Goal: Task Accomplishment & Management: Use online tool/utility

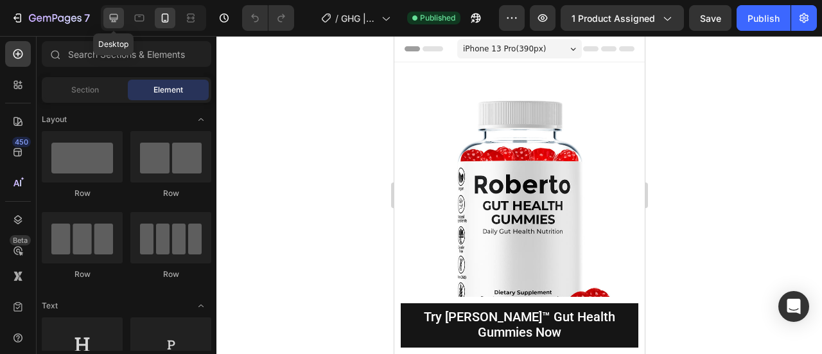
click at [109, 16] on icon at bounding box center [113, 18] width 13 height 13
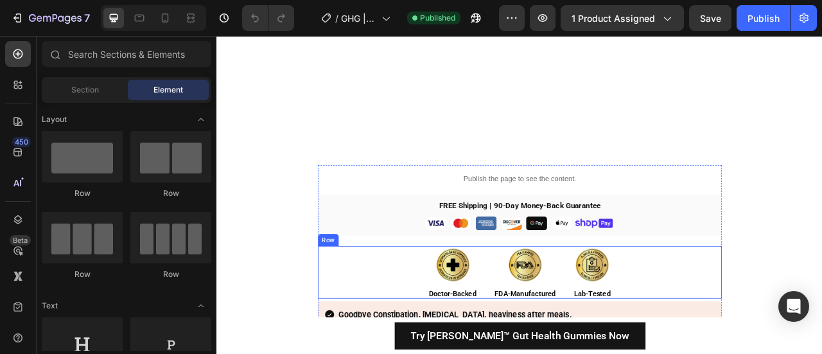
scroll to position [7598, 0]
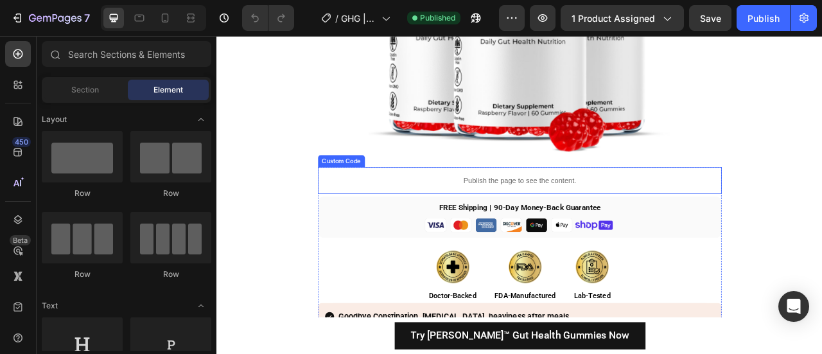
click at [438, 224] on p "Publish the page to see the content." at bounding box center [601, 218] width 513 height 13
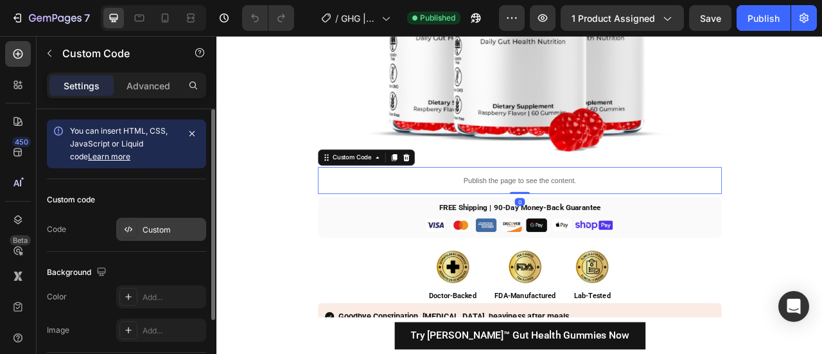
click at [144, 239] on div "Custom" at bounding box center [161, 229] width 90 height 23
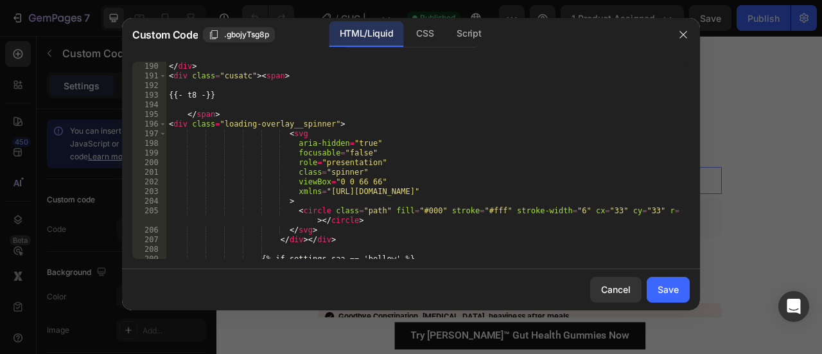
scroll to position [1865, 0]
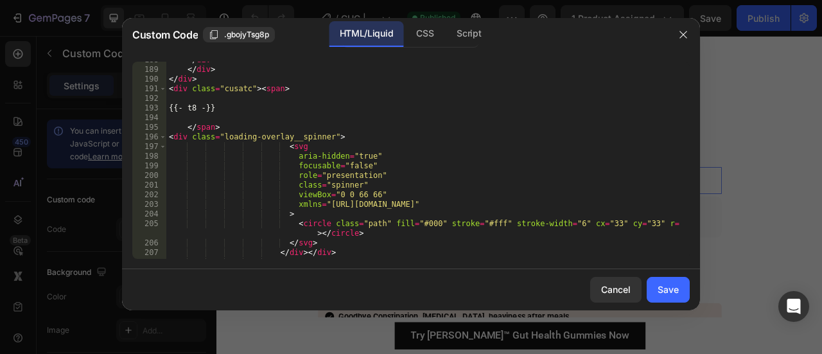
click at [244, 89] on div "</ div > </ div > </ div > < div class = "cusatc" > < span > {{- t8 -}} </ span…" at bounding box center [422, 163] width 513 height 216
type textarea "<div class="cusatc checkout"><span>"
click at [668, 284] on div "Save" at bounding box center [667, 288] width 21 height 13
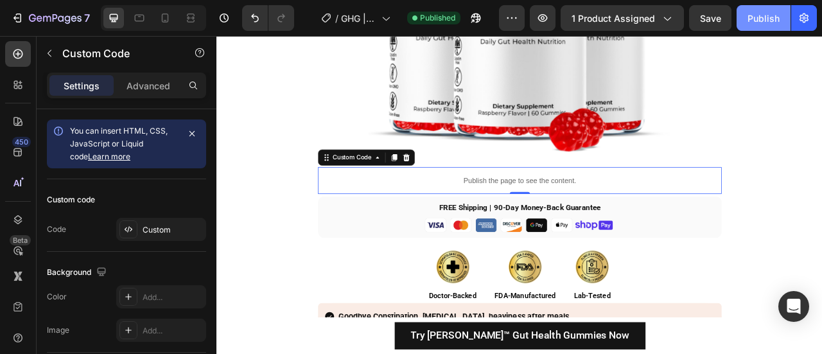
click at [748, 22] on div "Publish" at bounding box center [763, 18] width 32 height 13
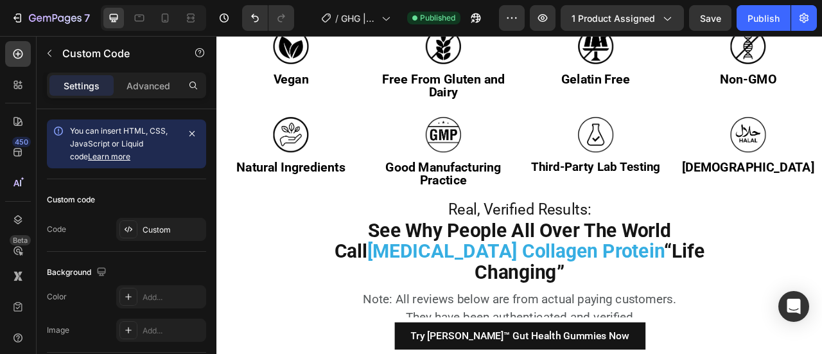
scroll to position [9379, 0]
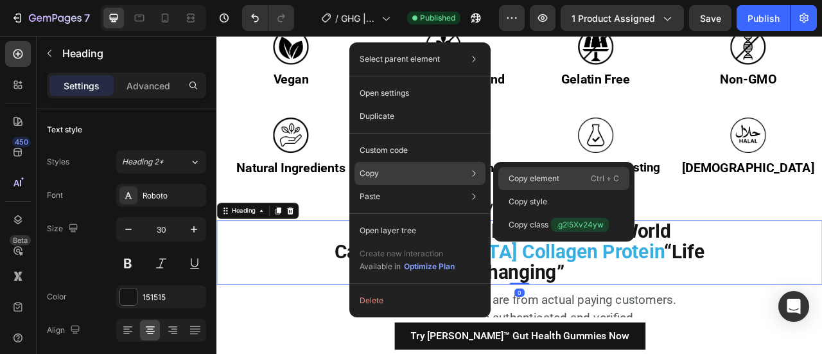
drag, startPoint x: 523, startPoint y: 180, endPoint x: 390, endPoint y: 185, distance: 133.6
click at [523, 180] on p "Copy element" at bounding box center [533, 179] width 51 height 12
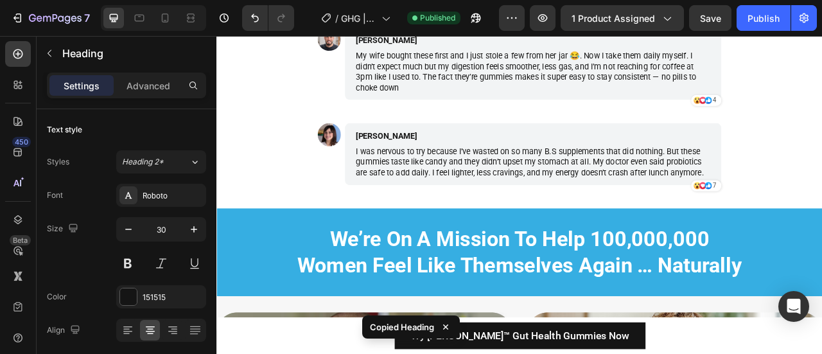
scroll to position [10976, 0]
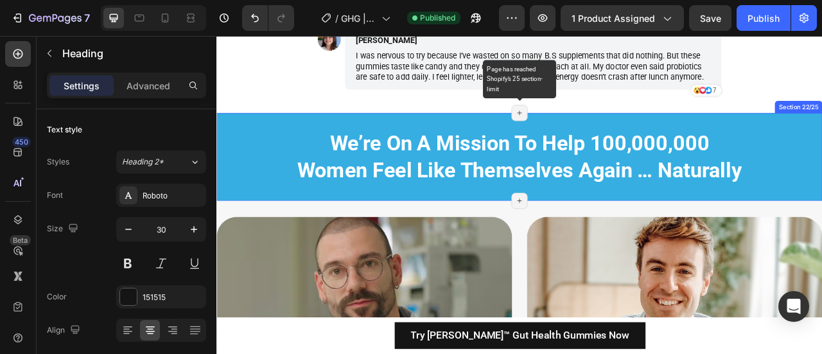
click at [596, 137] on icon at bounding box center [601, 133] width 10 height 10
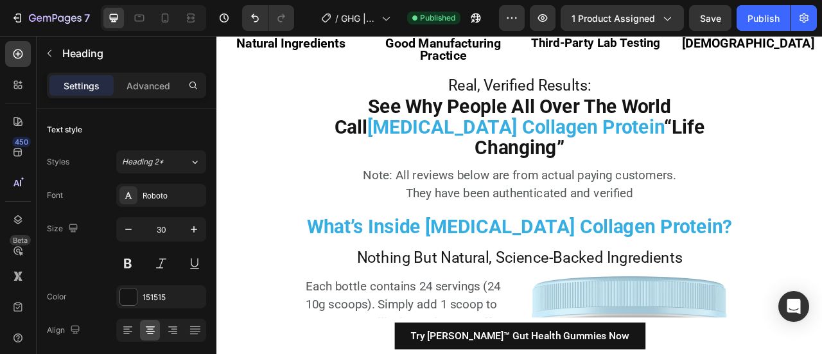
scroll to position [9524, 0]
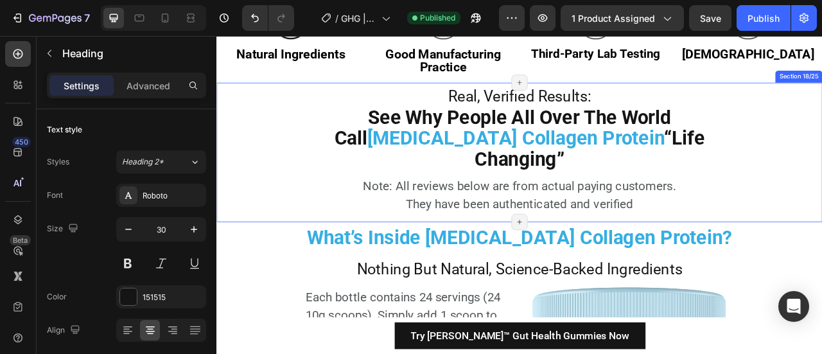
click at [455, 246] on div "Real, Verified Results: Heading See Why People All Over The World Call [MEDICAL…" at bounding box center [601, 183] width 770 height 177
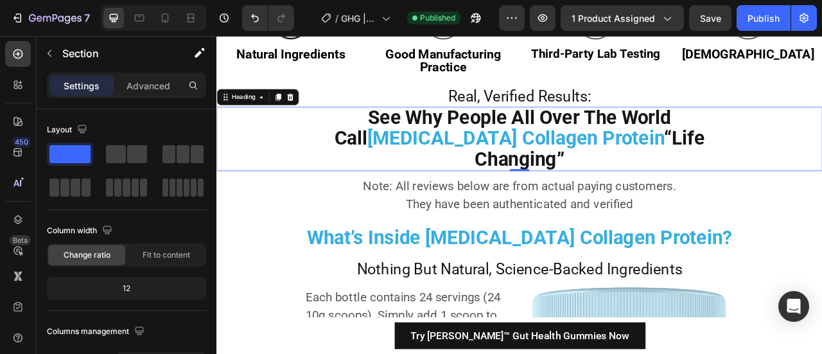
click at [478, 153] on strong "[MEDICAL_DATA] Collagen Protein" at bounding box center [596, 165] width 377 height 28
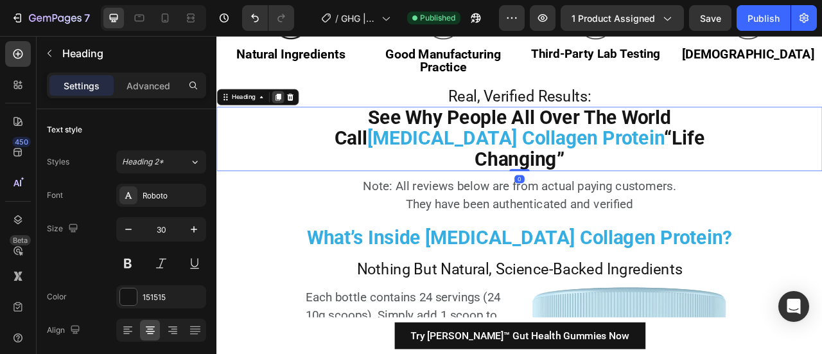
click at [297, 117] on icon at bounding box center [294, 113] width 7 height 9
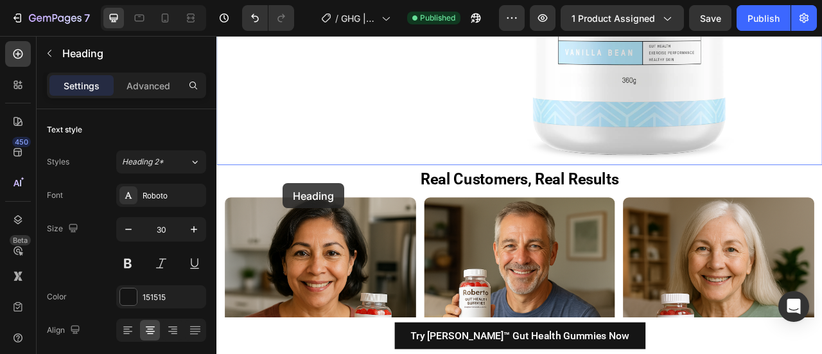
scroll to position [10114, 0]
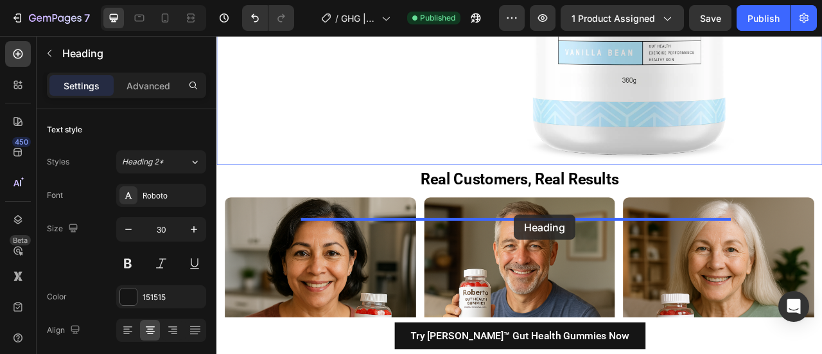
drag, startPoint x: 251, startPoint y: 197, endPoint x: 594, endPoint y: 263, distance: 349.7
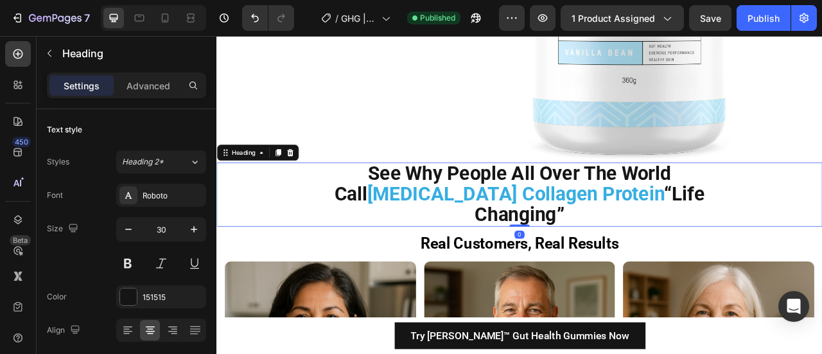
scroll to position [10195, 0]
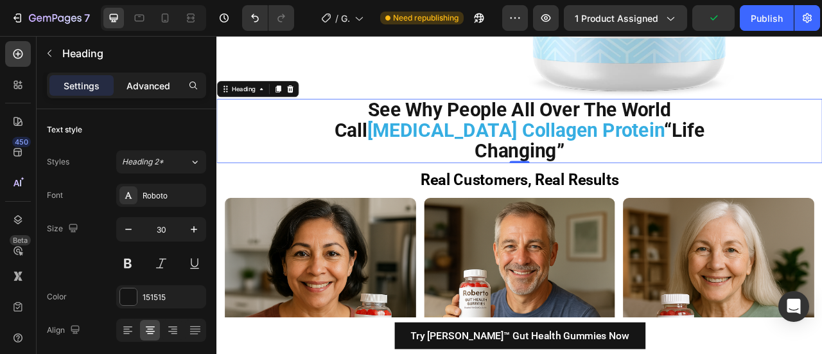
click at [150, 92] on div "Advanced" at bounding box center [148, 85] width 64 height 21
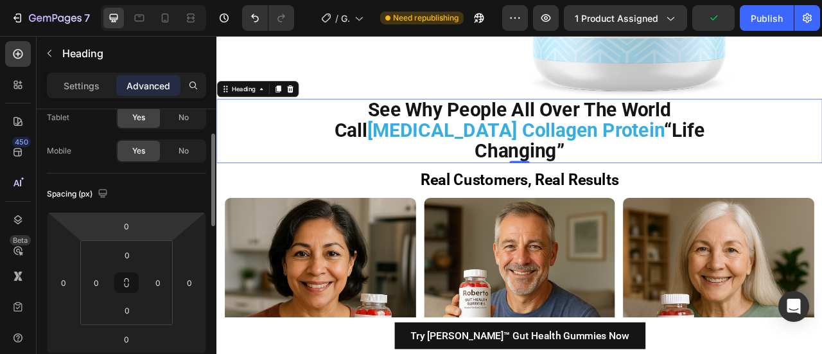
scroll to position [76, 0]
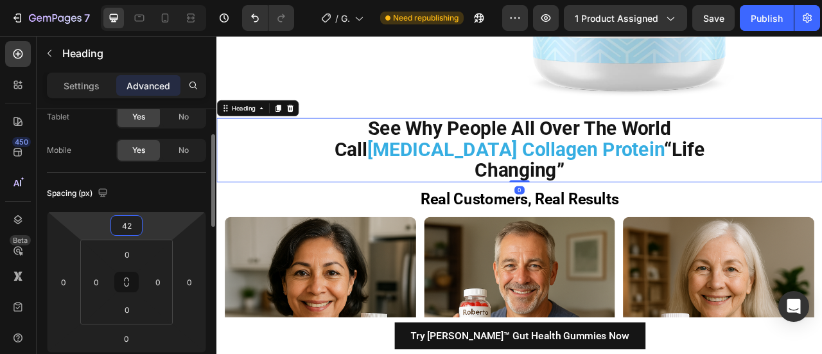
type input "48"
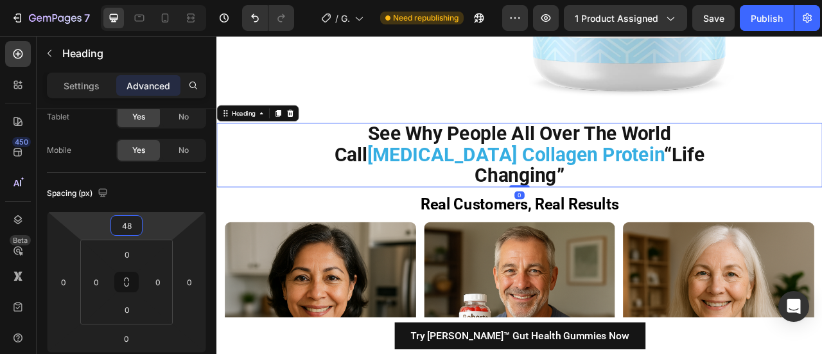
drag, startPoint x: 164, startPoint y: 224, endPoint x: 166, endPoint y: 209, distance: 15.5
click at [166, 0] on html "7 Version history / GHG | Women 50+ | happymammoth Need republishing Preview 1 …" at bounding box center [411, 0] width 822 height 0
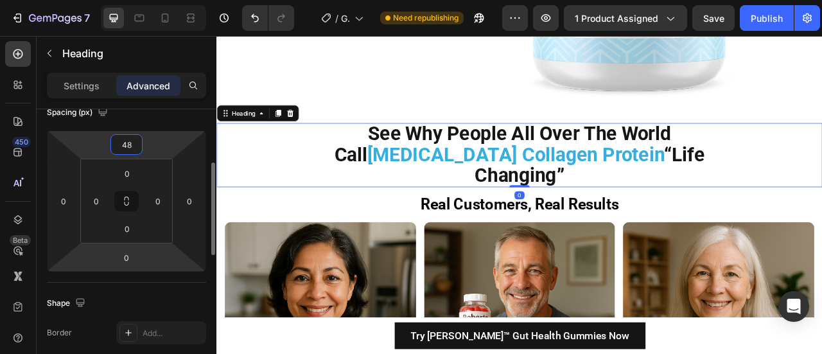
scroll to position [158, 0]
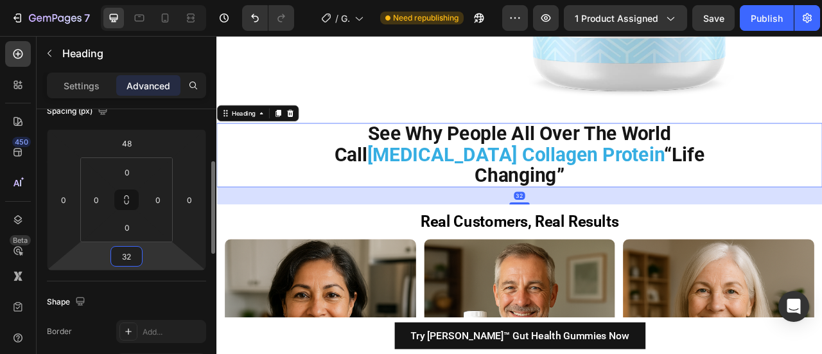
type input "34"
drag, startPoint x: 157, startPoint y: 252, endPoint x: 358, endPoint y: 15, distance: 311.0
click at [158, 0] on html "7 Version history / GHG | Women 50+ | happymammoth Need republishing Preview 1 …" at bounding box center [411, 0] width 822 height 0
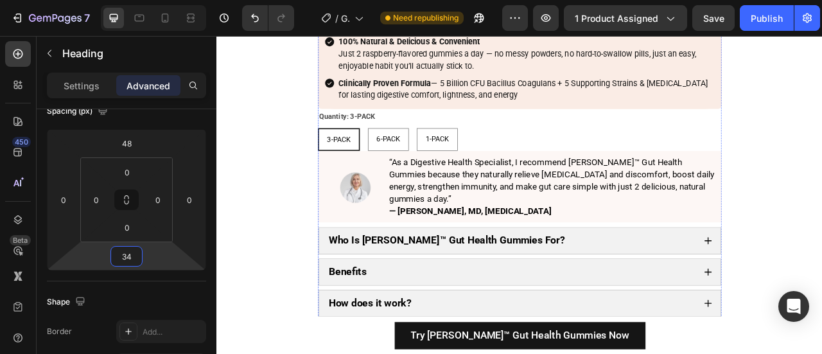
scroll to position [8125, 0]
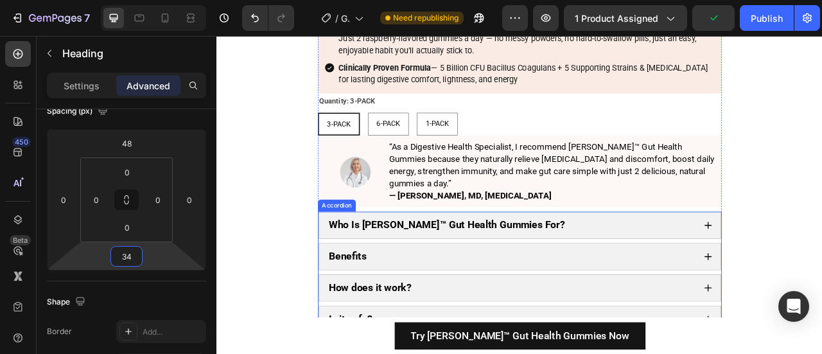
click at [347, 244] on div "Accordion" at bounding box center [369, 251] width 48 height 15
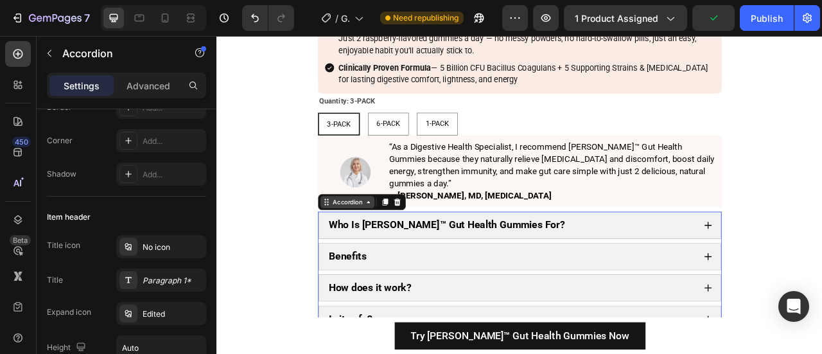
scroll to position [0, 0]
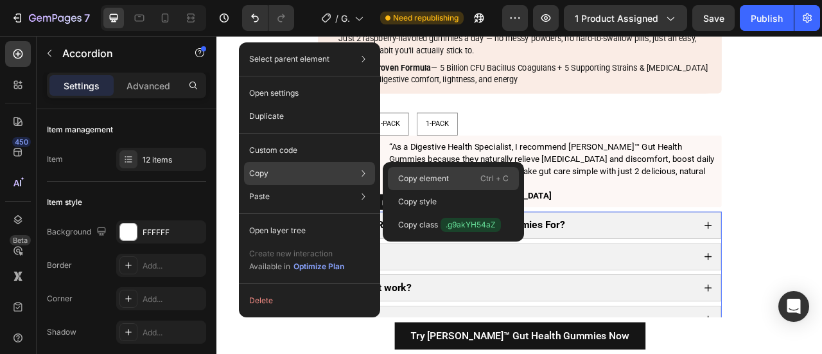
click at [433, 176] on p "Copy element" at bounding box center [423, 179] width 51 height 12
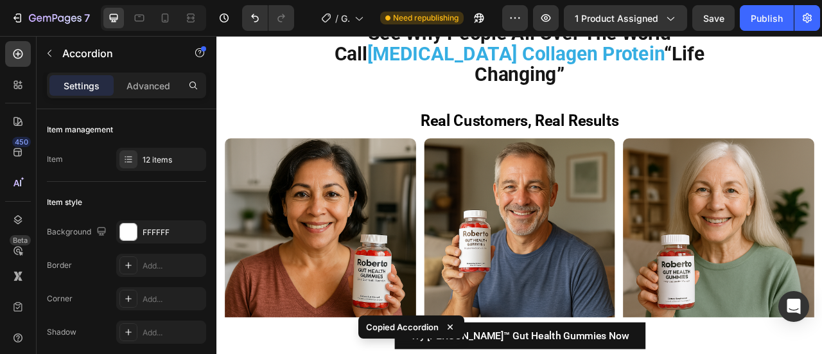
scroll to position [10231, 0]
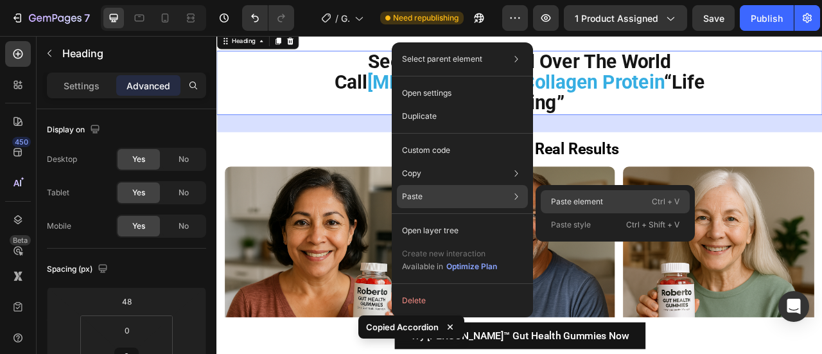
click at [556, 200] on p "Paste element" at bounding box center [577, 202] width 52 height 12
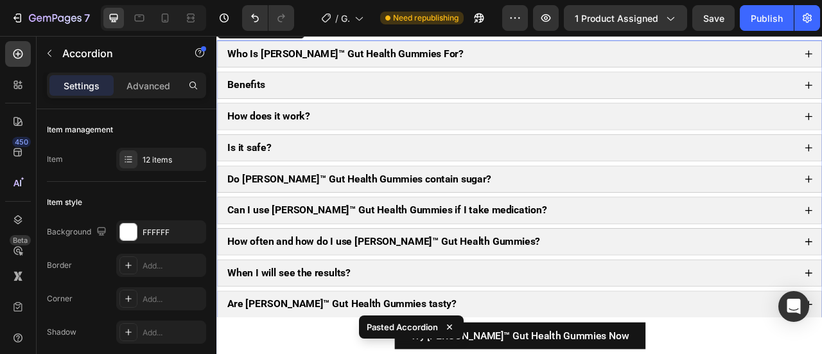
scroll to position [10354, 0]
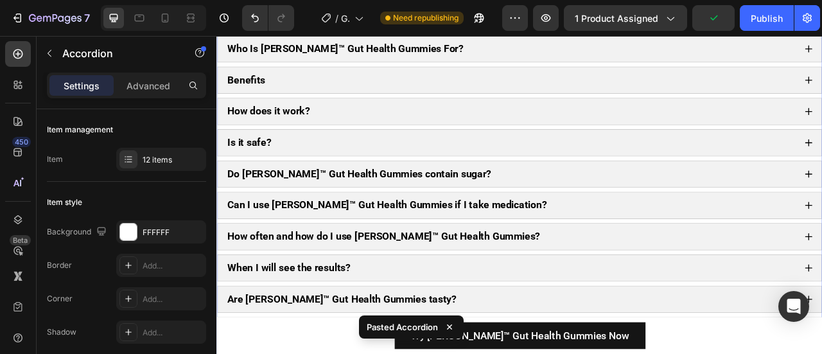
click at [250, 28] on div "Accordion" at bounding box center [253, 23] width 43 height 12
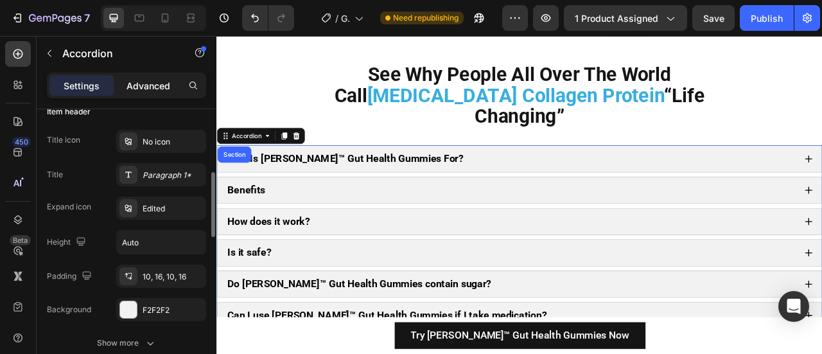
scroll to position [265, 0]
click at [143, 83] on p "Advanced" at bounding box center [148, 85] width 44 height 13
type input "100%"
type input "100"
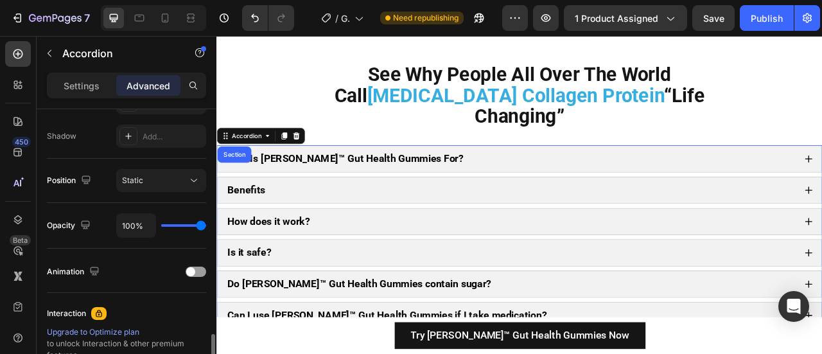
scroll to position [488, 0]
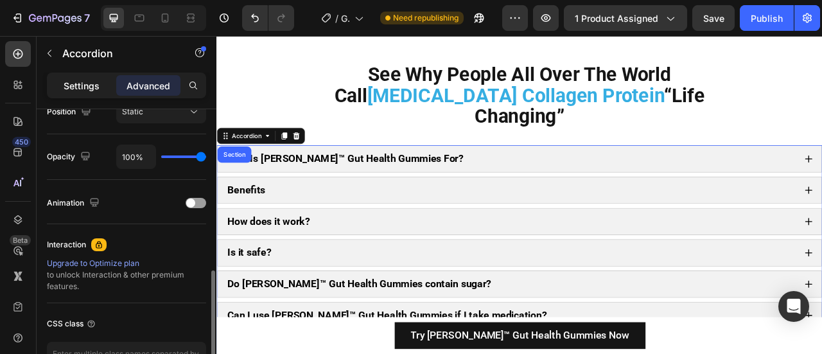
click at [96, 82] on p "Settings" at bounding box center [82, 85] width 36 height 13
type input "8"
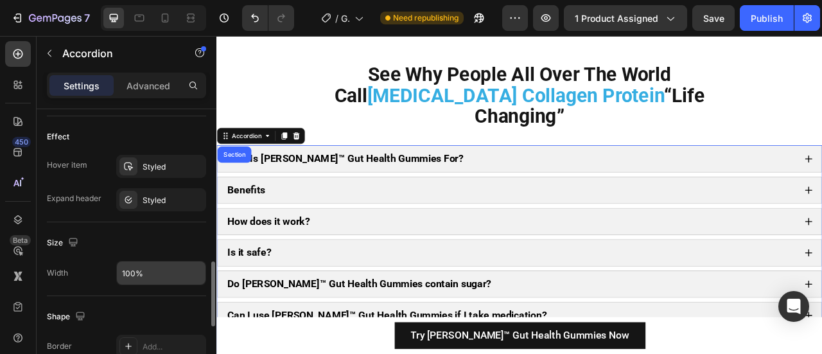
scroll to position [677, 0]
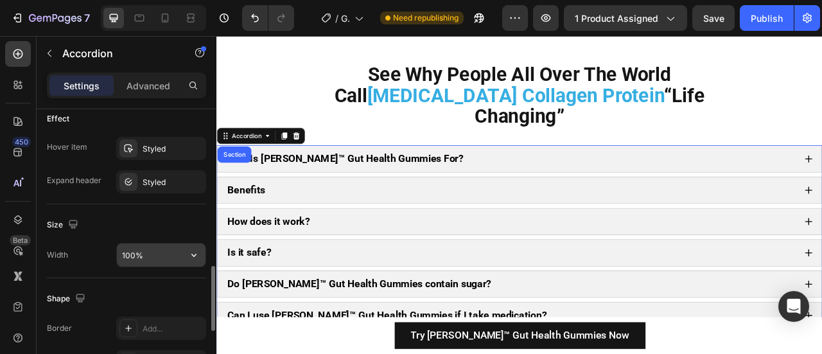
click at [148, 257] on input "100%" at bounding box center [161, 254] width 89 height 23
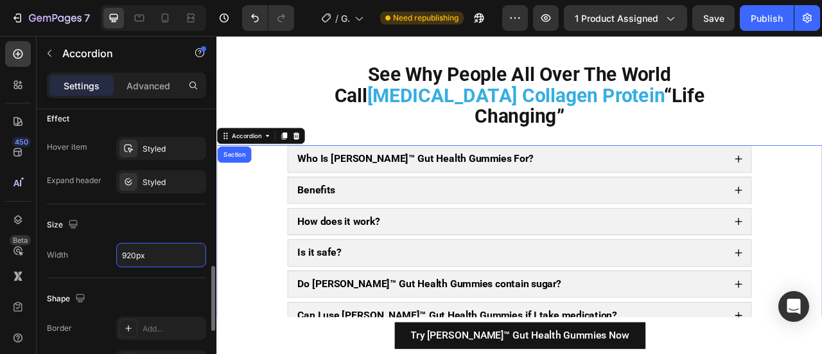
click at [146, 220] on div "Size" at bounding box center [126, 224] width 159 height 21
type input "920"
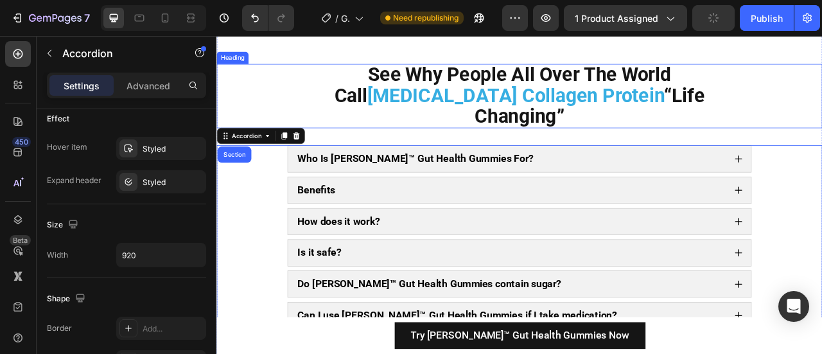
click at [505, 125] on strong "[MEDICAL_DATA] Collagen Protein" at bounding box center [596, 111] width 377 height 28
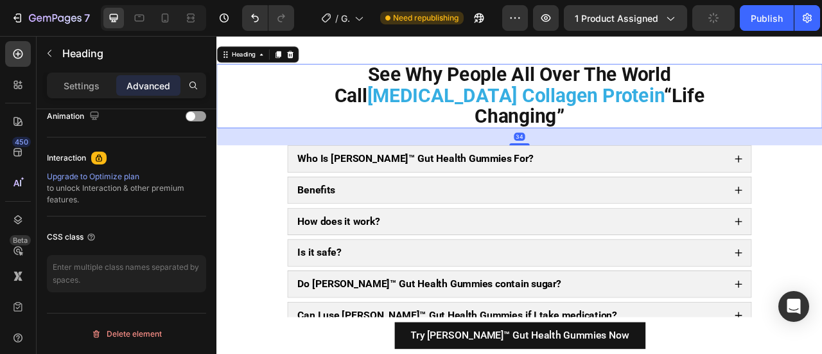
scroll to position [0, 0]
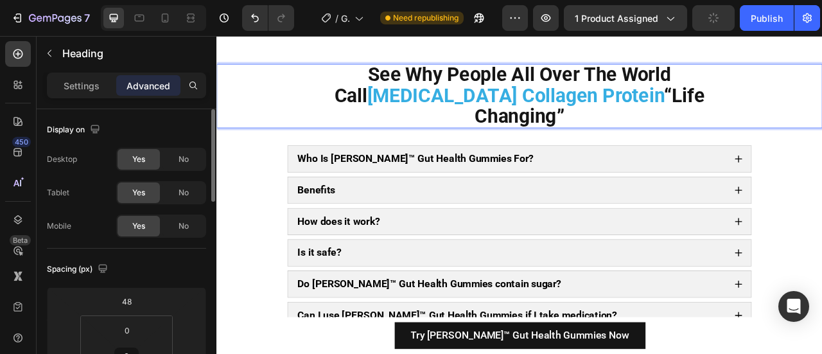
click at [505, 125] on strong "[MEDICAL_DATA] Collagen Protein" at bounding box center [596, 111] width 377 height 28
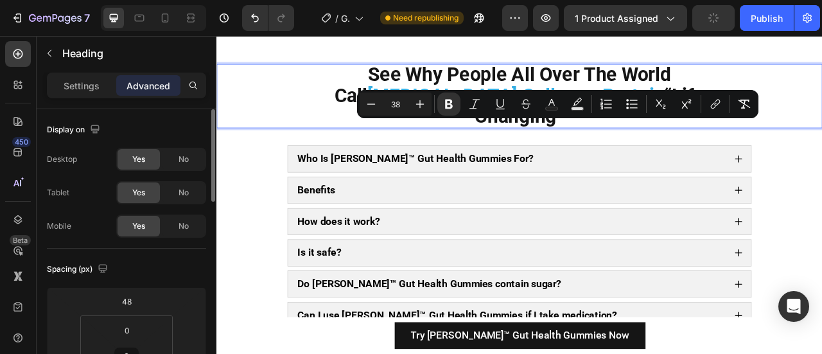
click at [505, 125] on strong "[MEDICAL_DATA] Collagen Protein" at bounding box center [596, 111] width 377 height 28
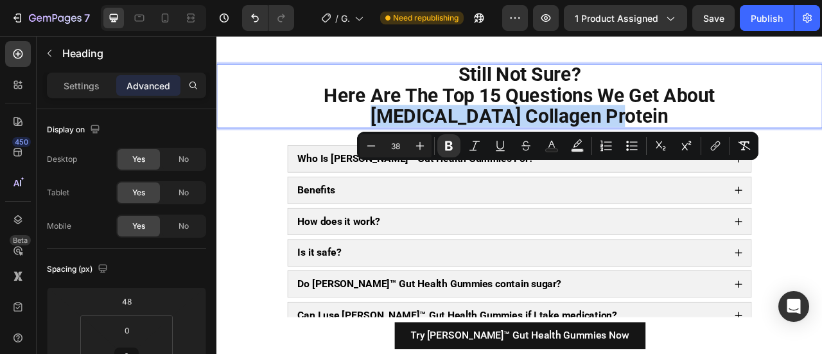
drag, startPoint x: 749, startPoint y: 212, endPoint x: 454, endPoint y: 209, distance: 294.6
click at [454, 151] on p "Still Not Sure? Here Are The Top 15 Questions We Get About [MEDICAL_DATA] Colla…" at bounding box center [601, 112] width 565 height 79
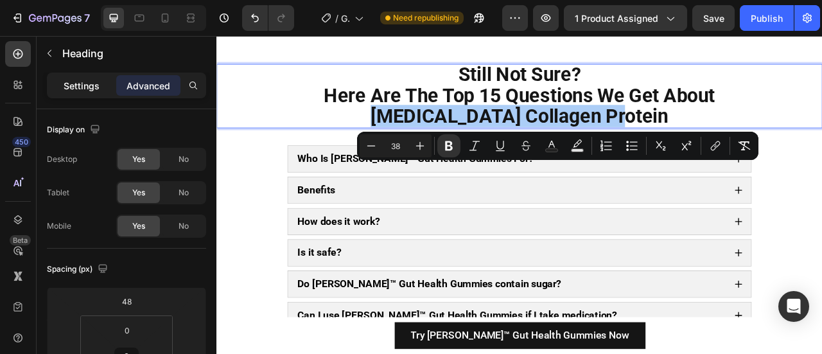
click at [77, 88] on p "Settings" at bounding box center [82, 85] width 36 height 13
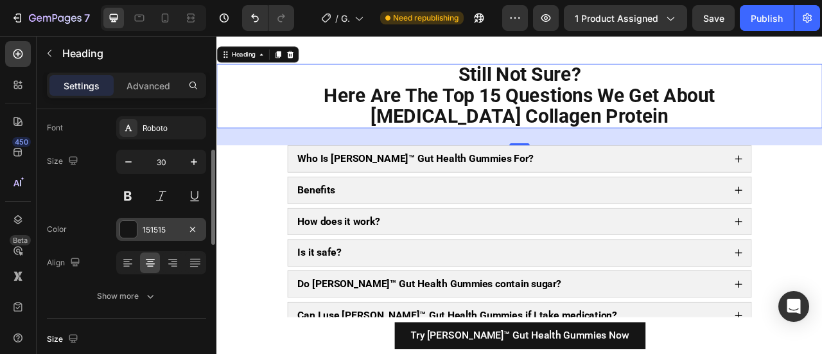
scroll to position [62, 0]
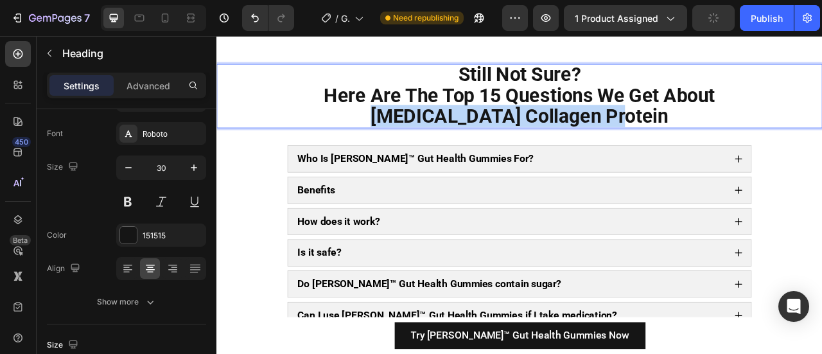
drag, startPoint x: 451, startPoint y: 210, endPoint x: 749, endPoint y: 213, distance: 297.8
click at [749, 151] on p "Still Not Sure? Here Are The Top 15 Questions We Get About [MEDICAL_DATA] Colla…" at bounding box center [601, 112] width 565 height 79
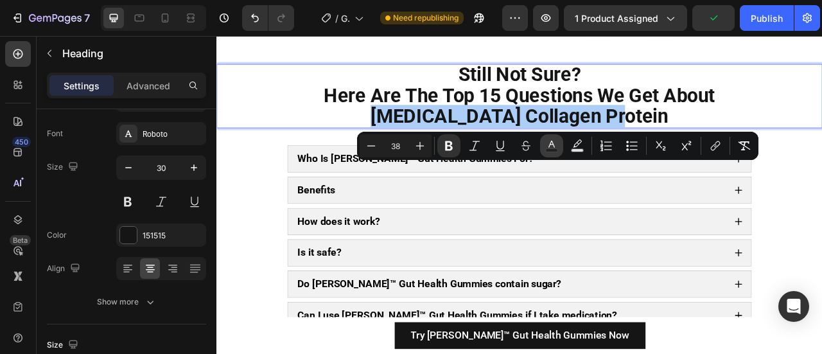
drag, startPoint x: 573, startPoint y: 144, endPoint x: 553, endPoint y: 145, distance: 19.9
click at [553, 145] on div "Minus 38 Plus Bold Italic Underline Strikethrough Text Color Text Background Co…" at bounding box center [557, 145] width 396 height 23
click at [553, 145] on icon "Editor contextual toolbar" at bounding box center [551, 145] width 13 height 13
type input "151515"
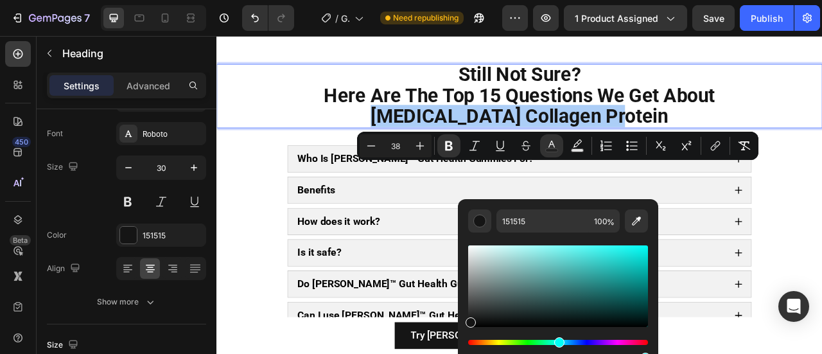
click at [557, 341] on div "Hue" at bounding box center [558, 342] width 180 height 5
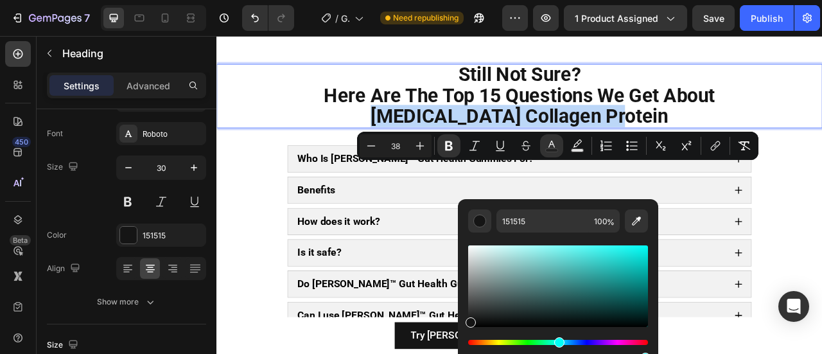
type input "141414"
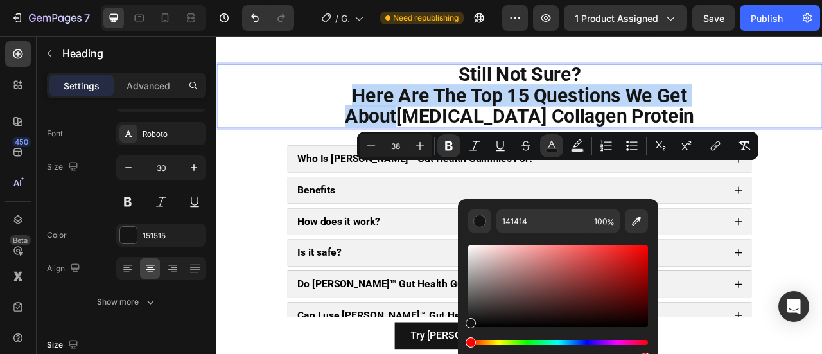
click at [473, 151] on strong "[MEDICAL_DATA] Collagen Protein" at bounding box center [634, 137] width 379 height 28
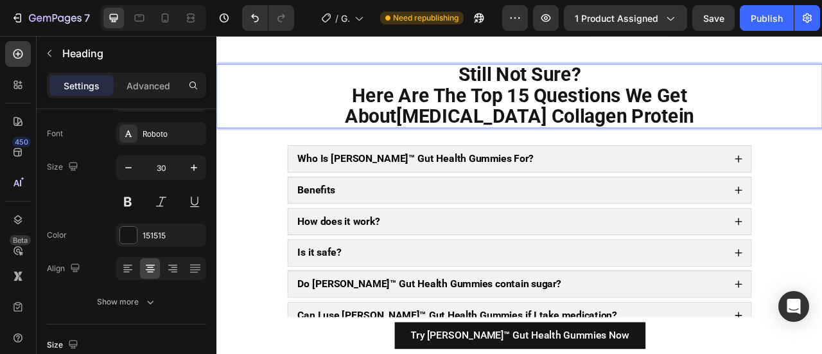
click at [504, 151] on strong "[MEDICAL_DATA] Collagen Protein" at bounding box center [634, 137] width 379 height 28
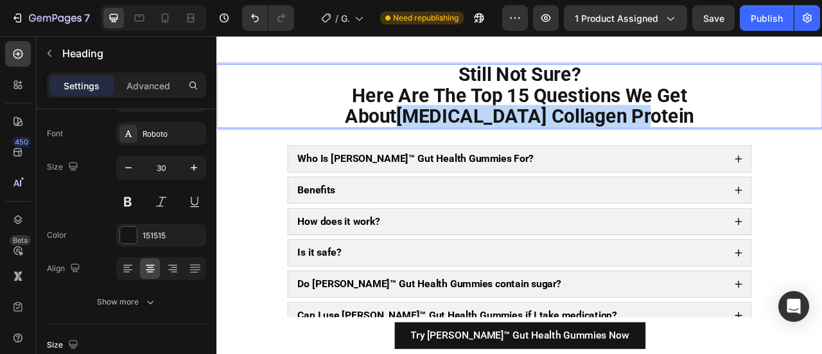
drag, startPoint x: 453, startPoint y: 207, endPoint x: 782, endPoint y: 211, distance: 329.9
click at [782, 151] on p "Still Not Sure? Here Are The Top 15 Questions We Get About [MEDICAL_DATA] Colla…" at bounding box center [601, 112] width 565 height 79
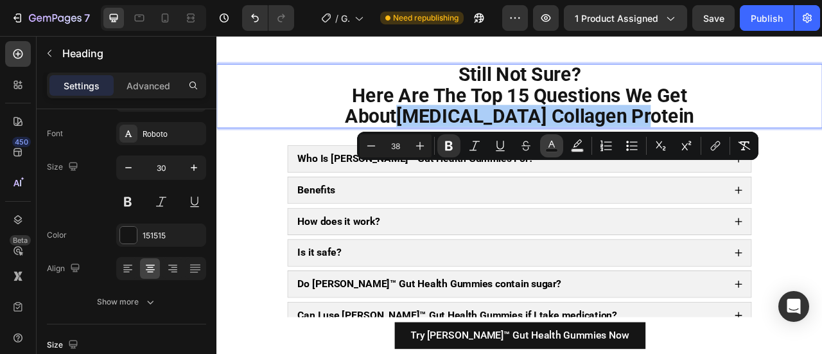
click at [553, 144] on icon "Editor contextual toolbar" at bounding box center [551, 145] width 13 height 13
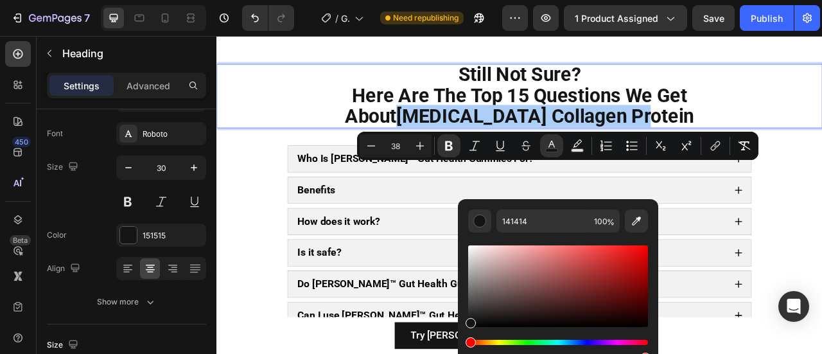
click at [560, 341] on div "Hue" at bounding box center [558, 342] width 180 height 5
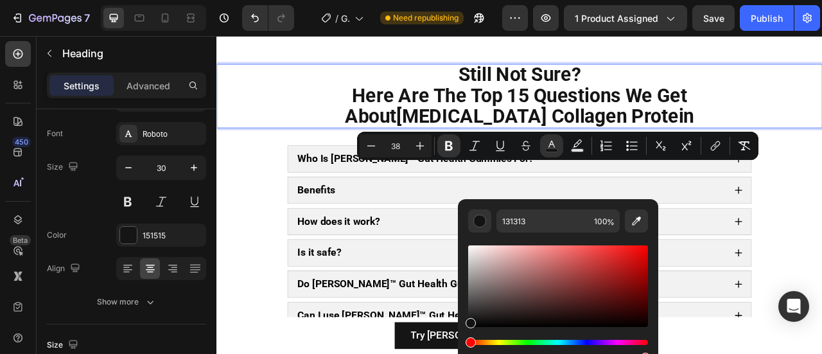
click at [556, 343] on div "Hue" at bounding box center [558, 342] width 180 height 5
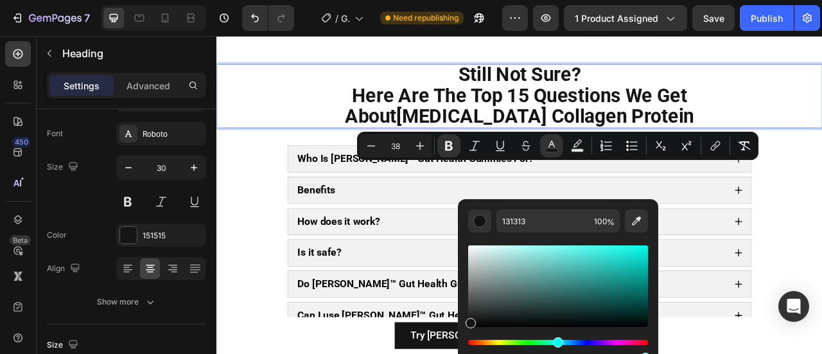
click at [612, 266] on div "Editor contextual toolbar" at bounding box center [558, 286] width 180 height 82
type input "25BCB2"
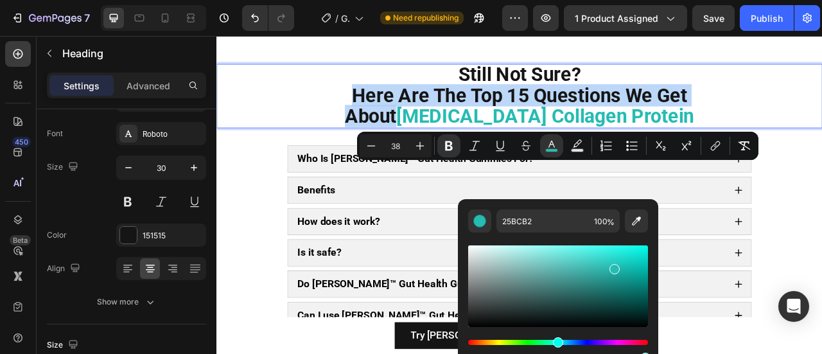
click at [411, 151] on p "Still Not Sure? Here Are The Top 15 Questions We Get About [MEDICAL_DATA] Colla…" at bounding box center [601, 112] width 565 height 79
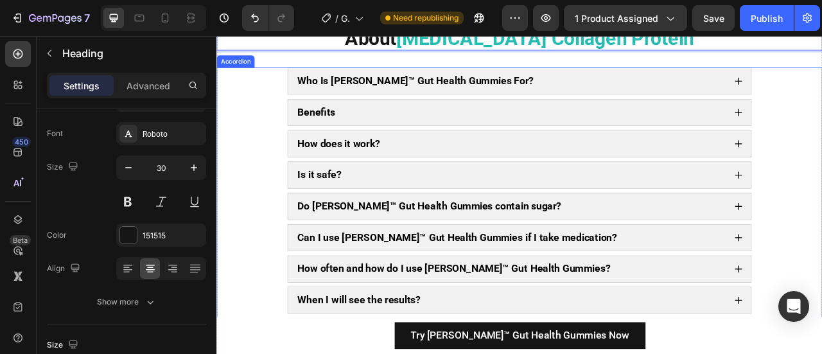
scroll to position [10320, 0]
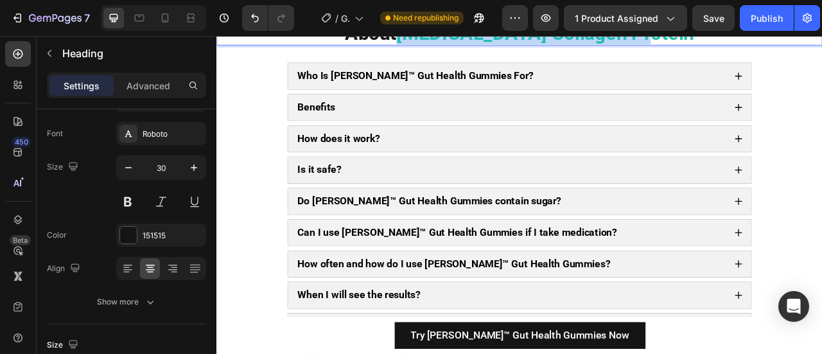
drag, startPoint x: 458, startPoint y: 102, endPoint x: 747, endPoint y: 112, distance: 289.0
click at [747, 46] on p "Still Not Sure? Here Are The Top 15 Questions We Get About [MEDICAL_DATA] Colla…" at bounding box center [601, 6] width 565 height 79
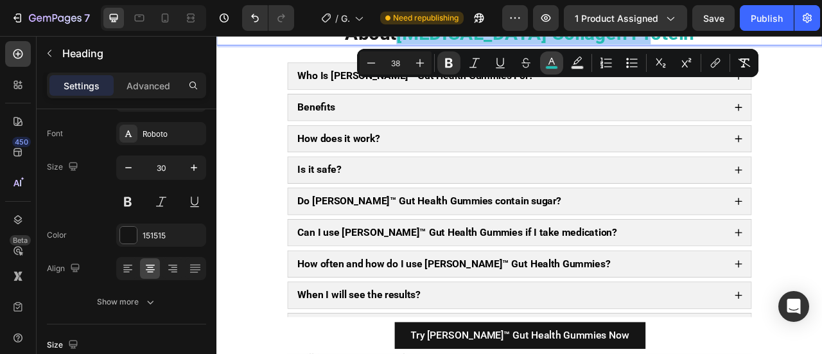
click at [547, 66] on rect "Editor contextual toolbar" at bounding box center [552, 67] width 12 height 3
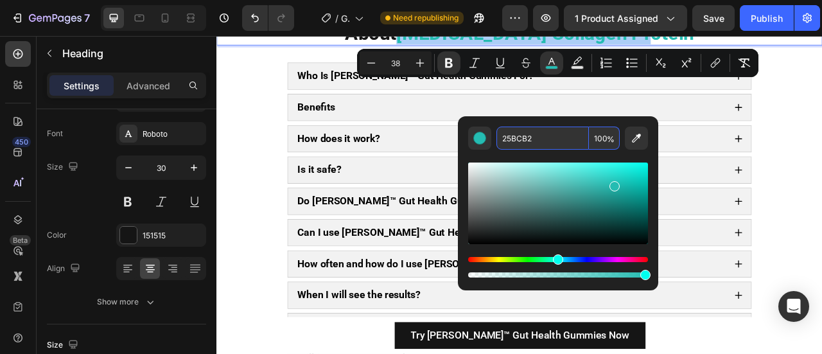
click at [515, 129] on input "25BCB2" at bounding box center [542, 137] width 92 height 23
click at [515, 130] on input "25BCB2" at bounding box center [542, 137] width 92 height 23
paste input "#40b1e2"
paste input "Editor contextual toolbar"
type input "40B1E2"
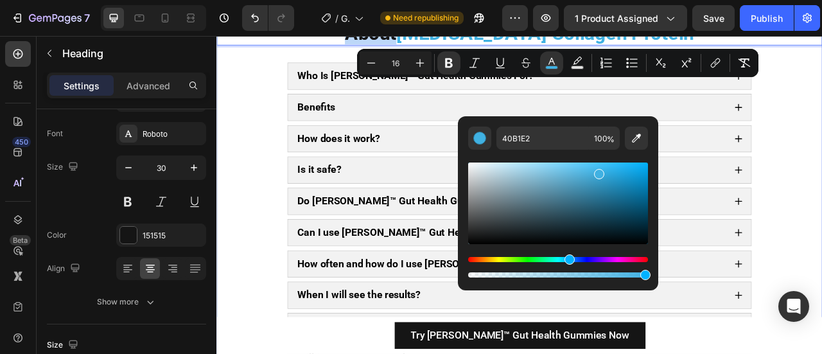
click at [462, 134] on div "What’s Inside [MEDICAL_DATA] Collagen Protein? Heading Nothing But Natural, Sci…" at bounding box center [601, 1] width 770 height 1082
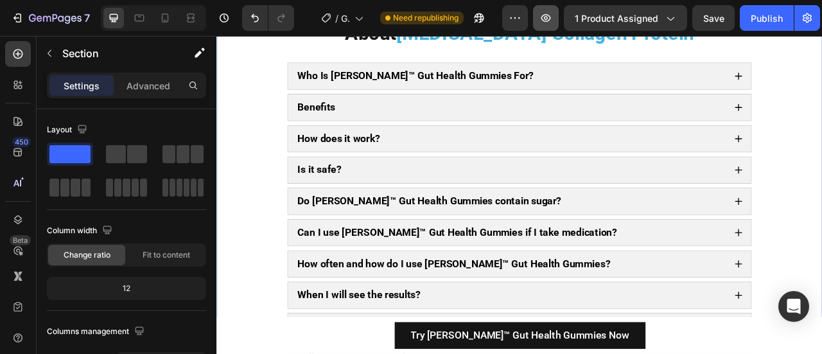
scroll to position [10299, 0]
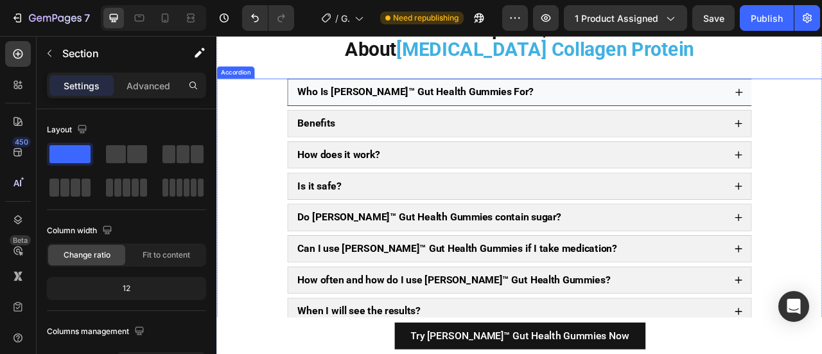
click at [307, 125] on div "Who Is [PERSON_NAME]™ Gut Health Gummies For?" at bounding box center [601, 107] width 591 height 35
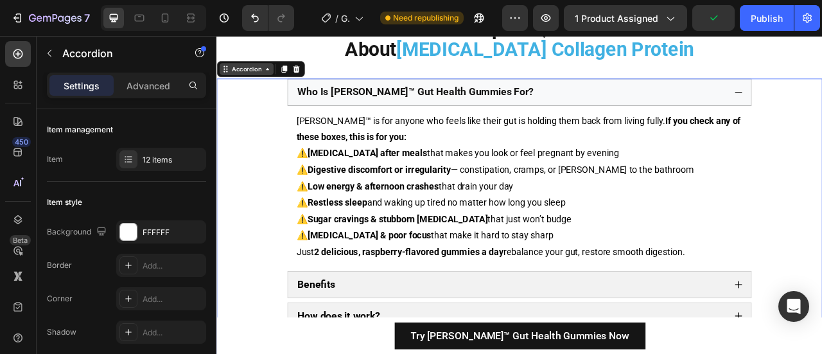
click at [241, 83] on div "Accordion" at bounding box center [253, 78] width 43 height 12
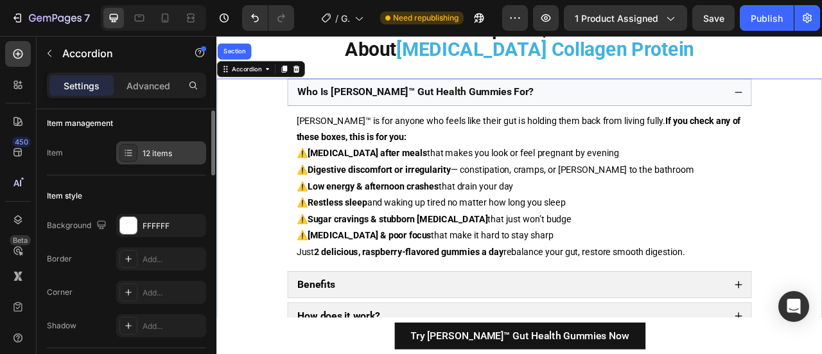
click at [130, 146] on div at bounding box center [128, 153] width 18 height 18
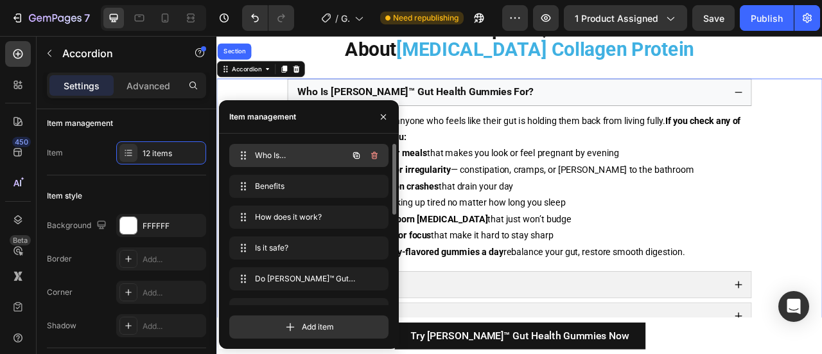
click at [261, 157] on span "Who Is [PERSON_NAME]™ Gut Health Gummies For?" at bounding box center [291, 156] width 73 height 12
click at [261, 157] on span "Who Is [PERSON_NAME]™ Gut Health Gummies For?" at bounding box center [299, 156] width 95 height 12
click at [261, 157] on span "Who Is [PERSON_NAME]™ Gut Health Gummies For?" at bounding box center [291, 156] width 73 height 12
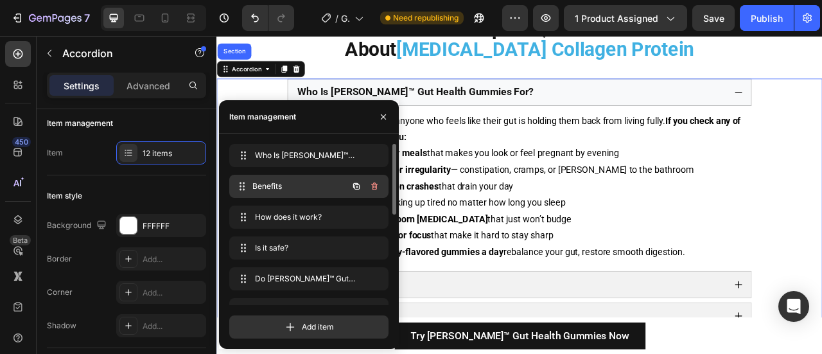
click at [266, 183] on span "Benefits" at bounding box center [299, 186] width 95 height 12
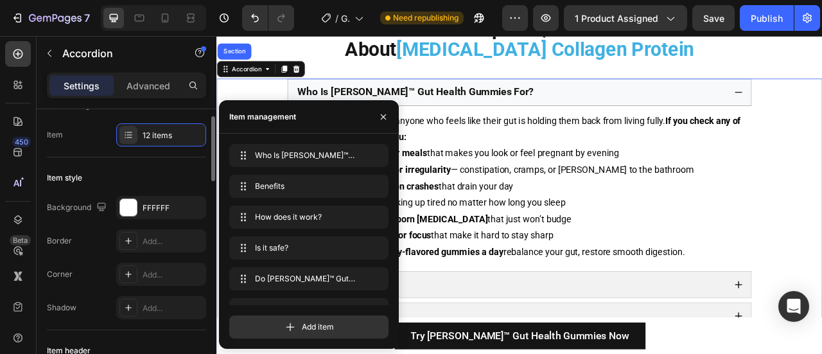
scroll to position [28, 0]
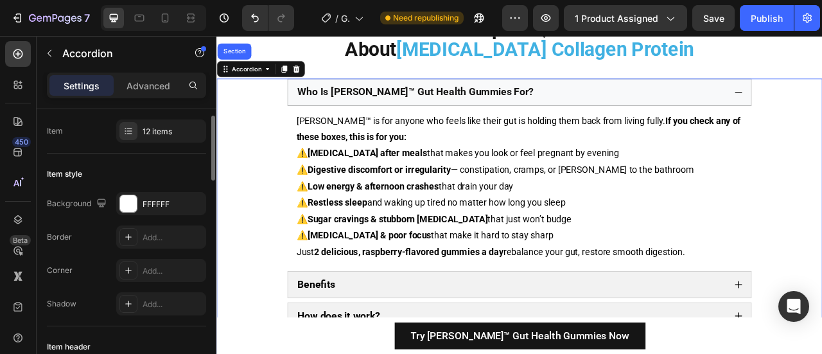
click at [74, 223] on div "Background FFFFFF Border Add... Corner Add... Shadow Add..." at bounding box center [126, 253] width 159 height 123
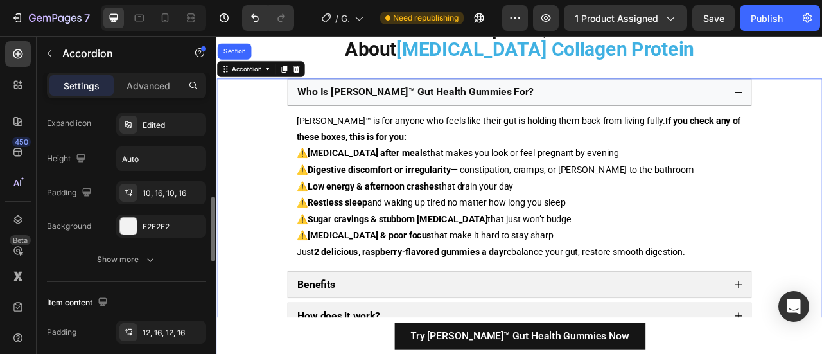
scroll to position [354, 0]
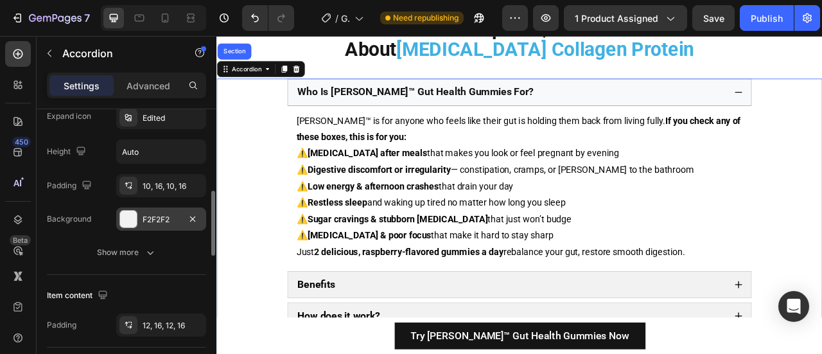
click at [129, 215] on div at bounding box center [128, 219] width 17 height 17
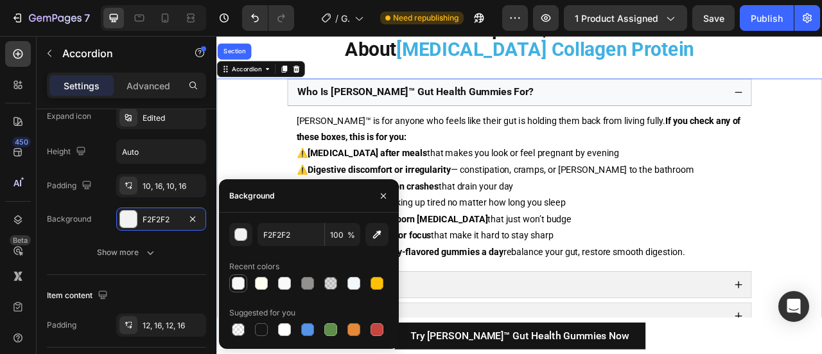
click at [237, 280] on div at bounding box center [238, 283] width 13 height 13
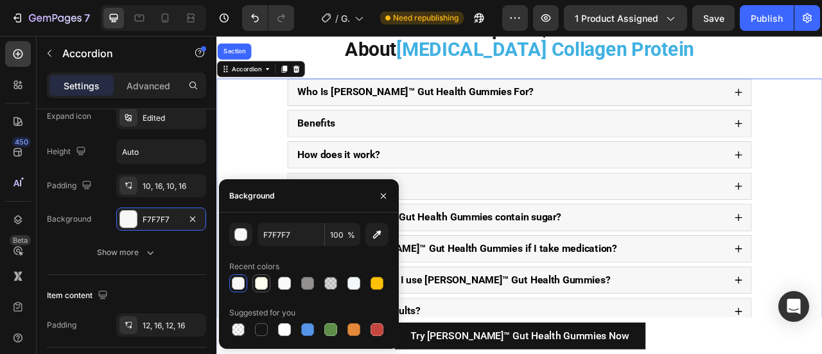
click at [257, 282] on div at bounding box center [261, 283] width 13 height 13
click at [279, 278] on div at bounding box center [284, 283] width 13 height 13
click at [352, 286] on div at bounding box center [353, 283] width 13 height 13
click at [289, 329] on div at bounding box center [284, 329] width 13 height 13
type input "FFFFFF"
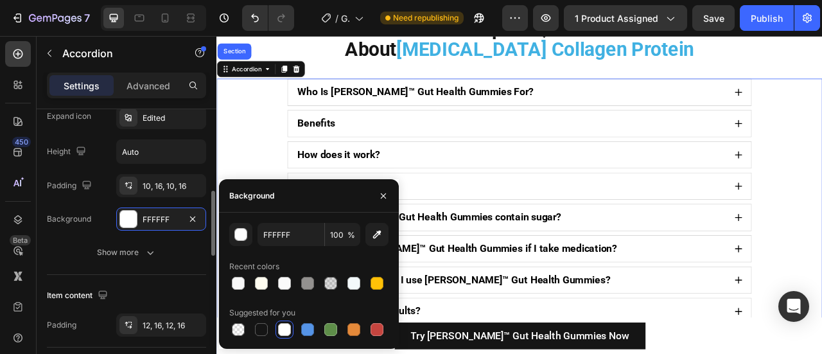
click at [73, 237] on div "Title icon No icon Title Paragraph 1* Expand icon Edited Height Auto Padding 10…" at bounding box center [126, 151] width 159 height 225
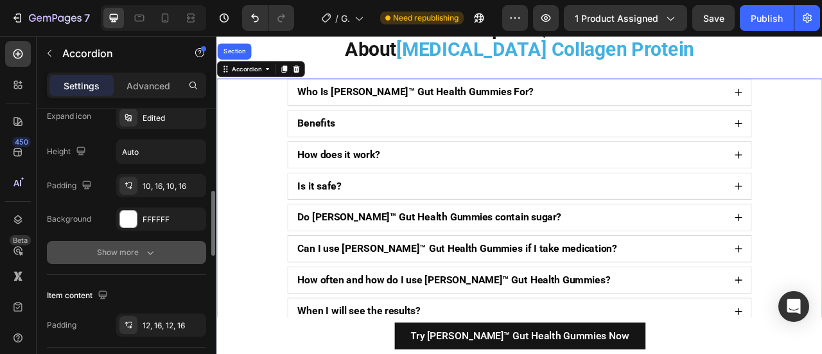
click at [125, 246] on div "Show more" at bounding box center [127, 252] width 60 height 13
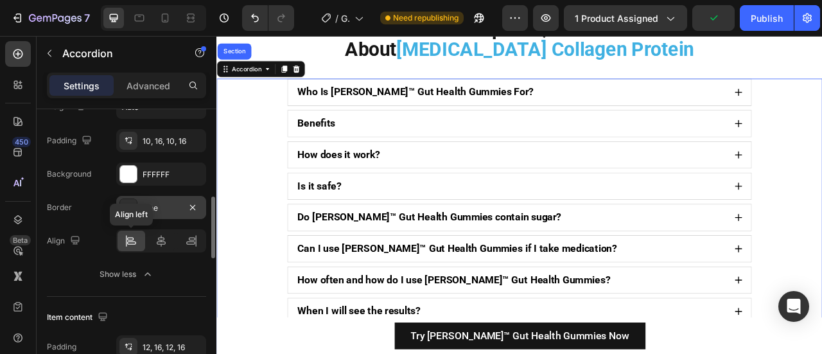
scroll to position [399, 0]
click at [161, 207] on div "Line" at bounding box center [160, 208] width 37 height 12
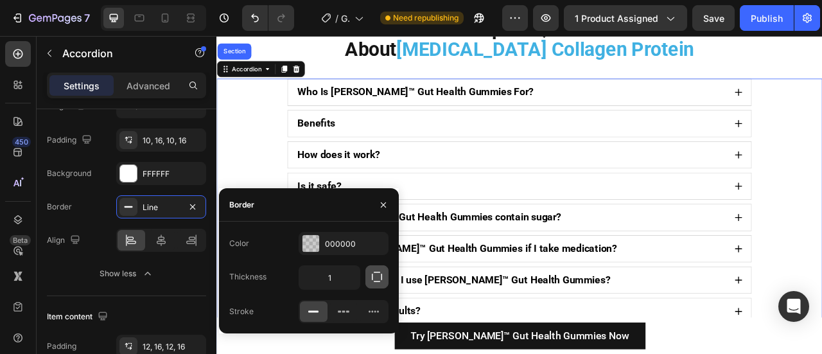
click at [372, 281] on icon "button" at bounding box center [376, 276] width 13 height 13
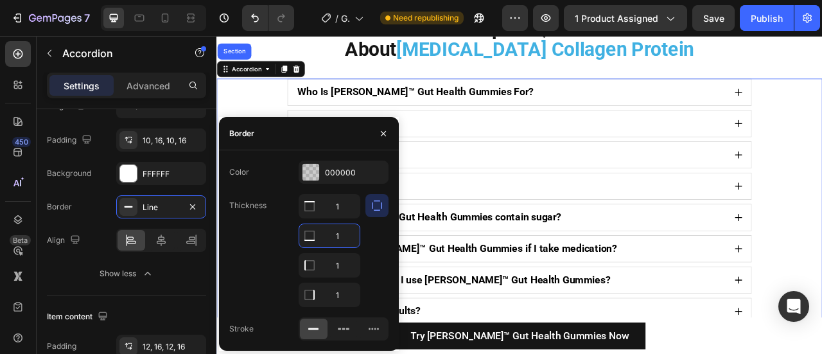
click at [327, 241] on input "1" at bounding box center [329, 235] width 60 height 23
click at [344, 209] on input "1" at bounding box center [329, 205] width 60 height 23
type input "0"
click at [333, 236] on input "1" at bounding box center [329, 235] width 60 height 23
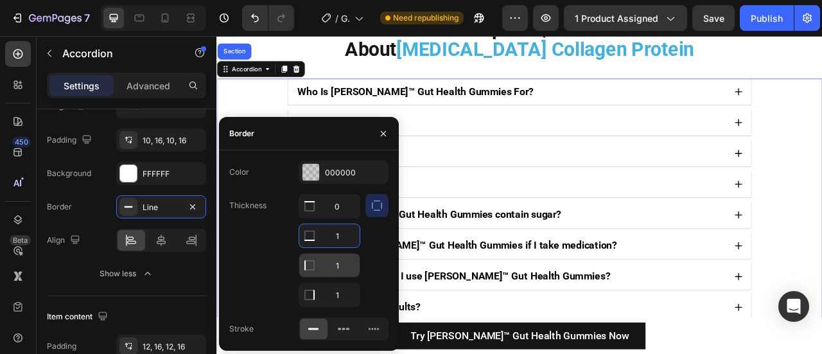
click at [336, 218] on input "1" at bounding box center [329, 205] width 60 height 23
type input "0"
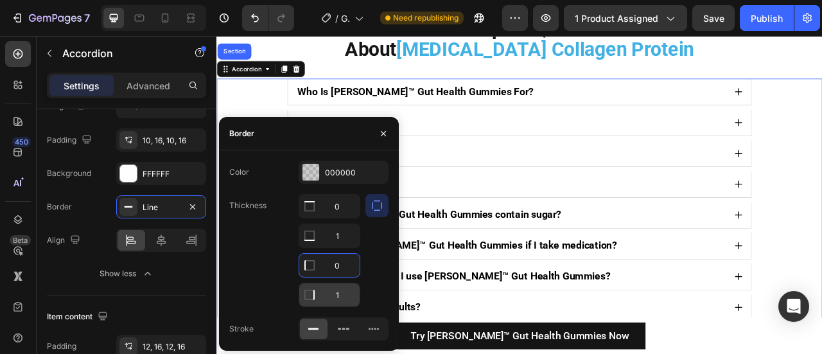
click at [341, 218] on input "1" at bounding box center [329, 205] width 60 height 23
type input "0"
click at [370, 242] on div at bounding box center [376, 250] width 23 height 113
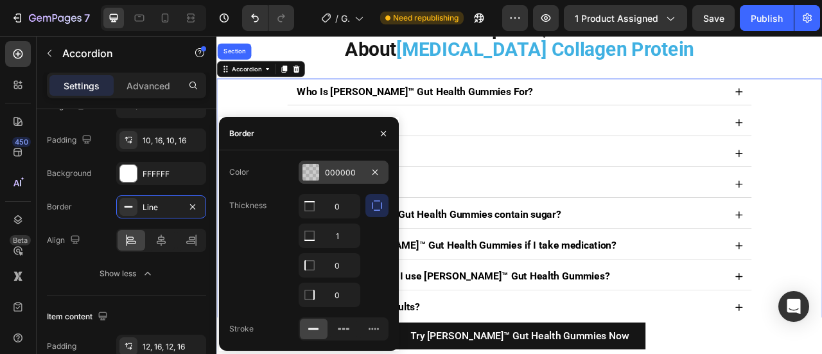
click at [351, 170] on div "000000" at bounding box center [343, 173] width 37 height 12
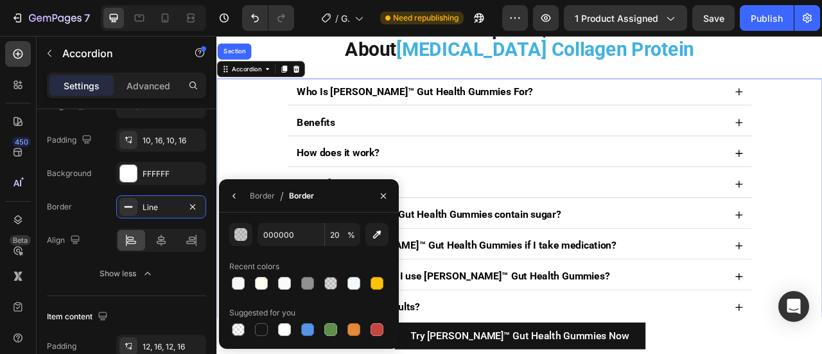
click at [388, 163] on div "Benefits" at bounding box center [601, 146] width 591 height 34
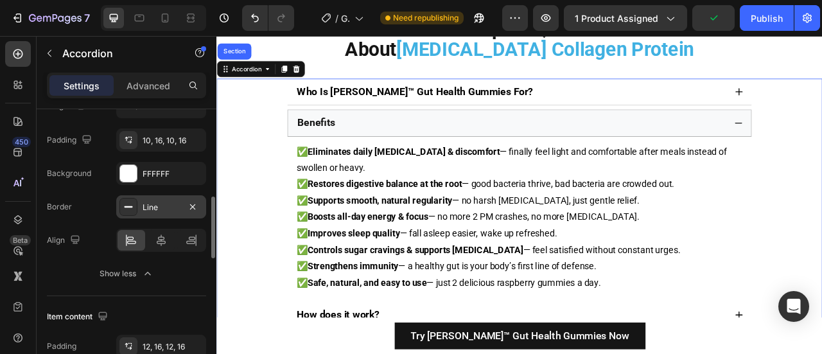
click at [137, 199] on div "Line" at bounding box center [161, 206] width 90 height 23
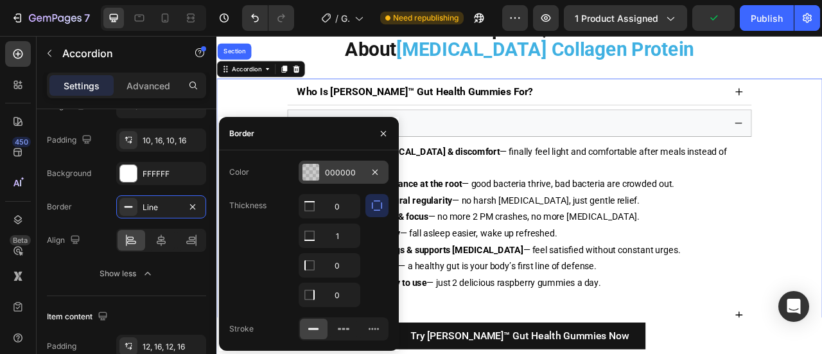
click at [323, 170] on div "000000" at bounding box center [343, 171] width 90 height 23
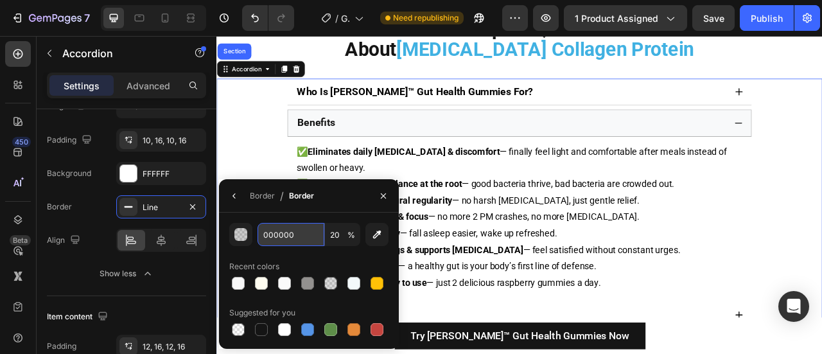
click at [0, 0] on input "000000" at bounding box center [0, 0] width 0 height 0
paste input "#40b1e2"
type input "#40b1e2"
type input "100"
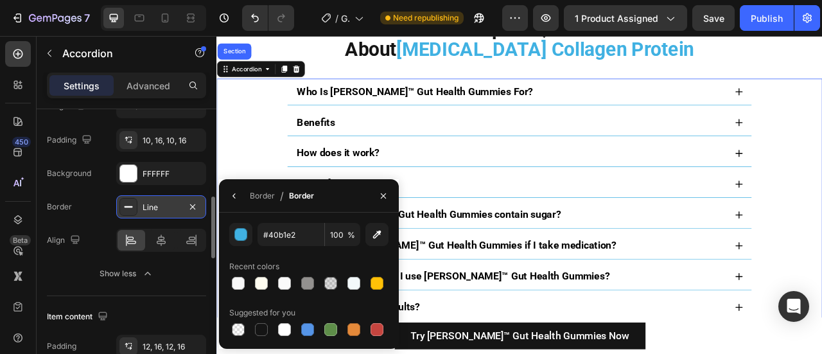
click at [163, 209] on div "Line" at bounding box center [160, 208] width 37 height 12
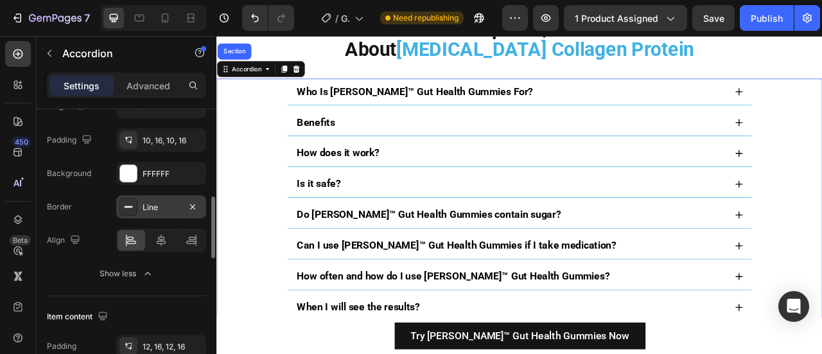
click at [136, 205] on div at bounding box center [128, 207] width 18 height 18
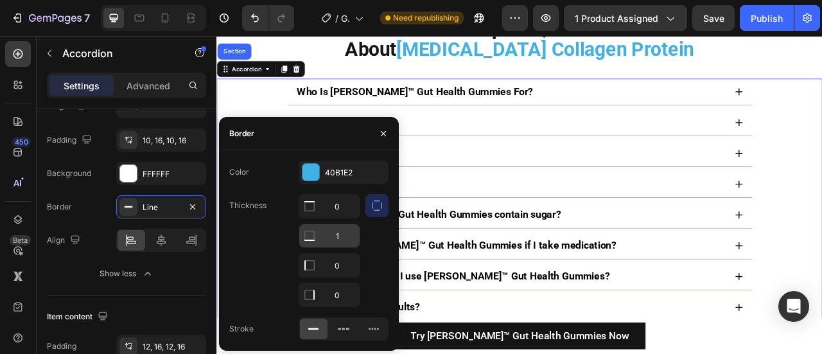
click at [344, 218] on input "1" at bounding box center [329, 205] width 60 height 23
type input "2"
click at [274, 245] on div "Thickness 0 2 0 0" at bounding box center [308, 250] width 159 height 113
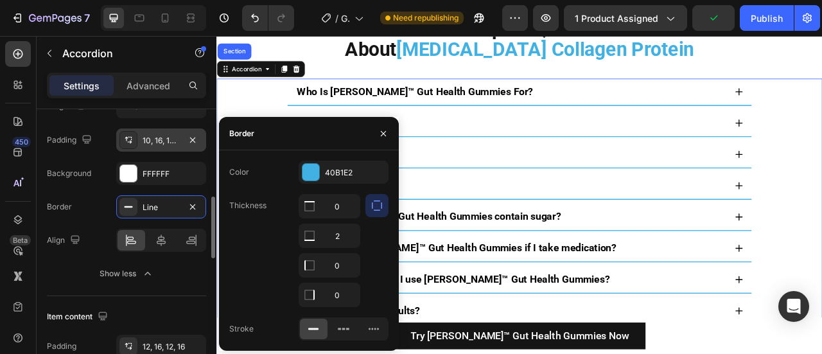
click at [160, 135] on div "10, 16, 10, 16" at bounding box center [160, 141] width 37 height 12
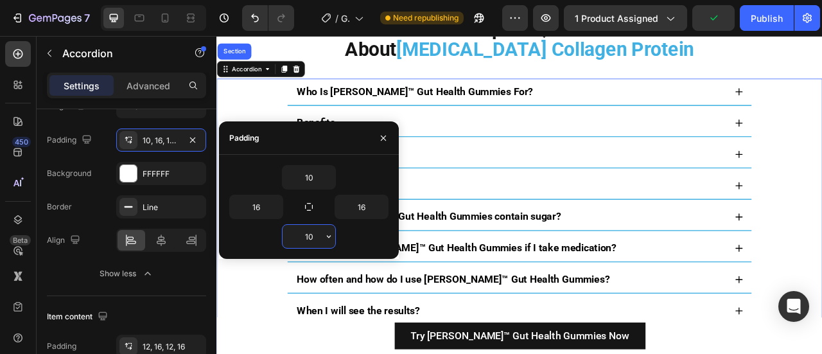
click at [318, 237] on input "10" at bounding box center [308, 236] width 53 height 23
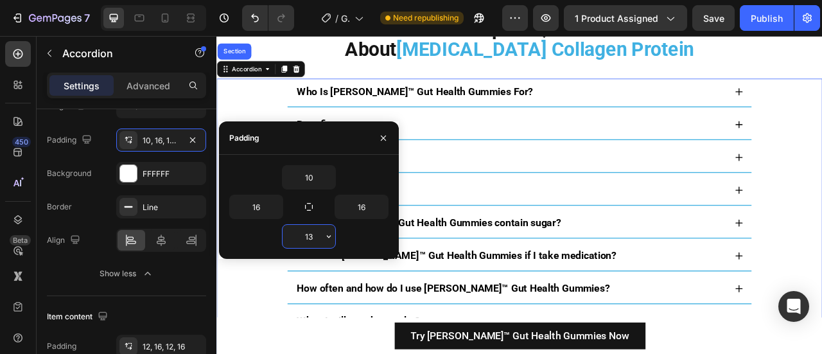
type input "14"
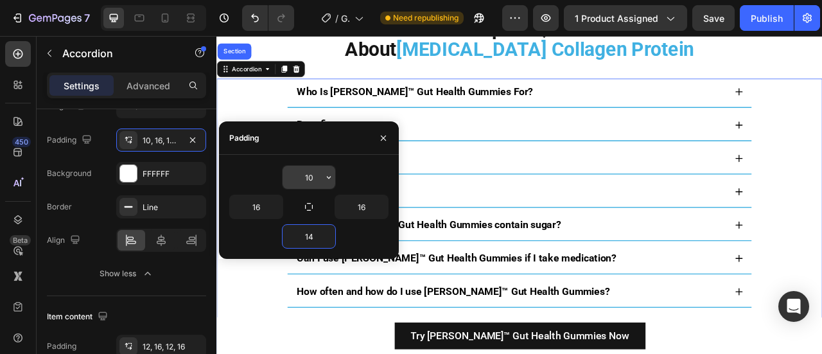
click at [313, 178] on input "10" at bounding box center [308, 177] width 53 height 23
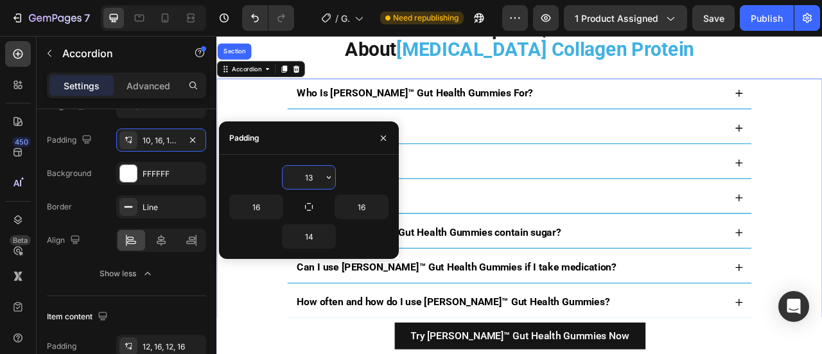
type input "14"
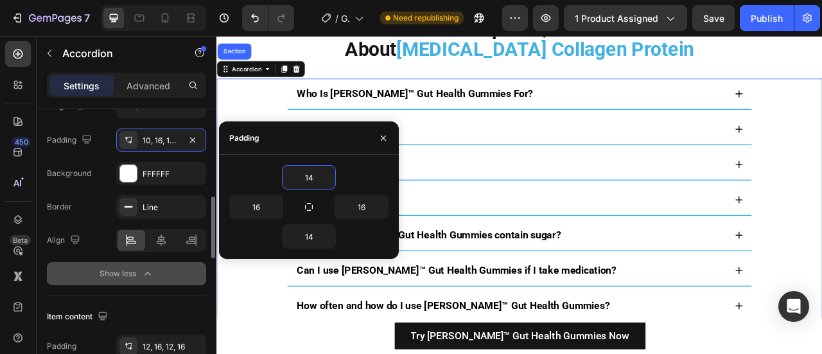
click at [91, 266] on button "Show less" at bounding box center [126, 273] width 159 height 23
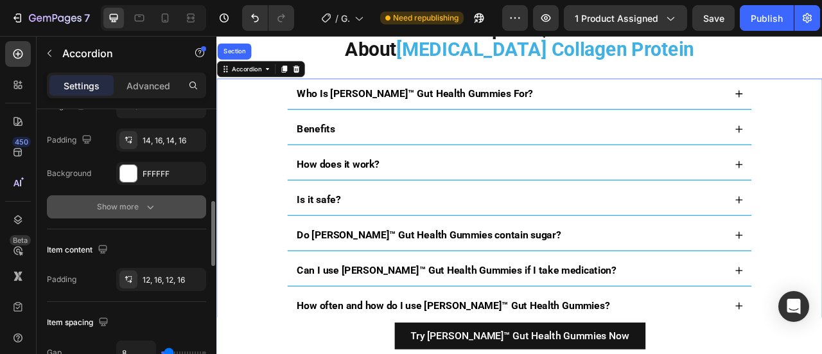
click at [91, 268] on div "Padding 12, 16, 12, 16" at bounding box center [126, 279] width 159 height 23
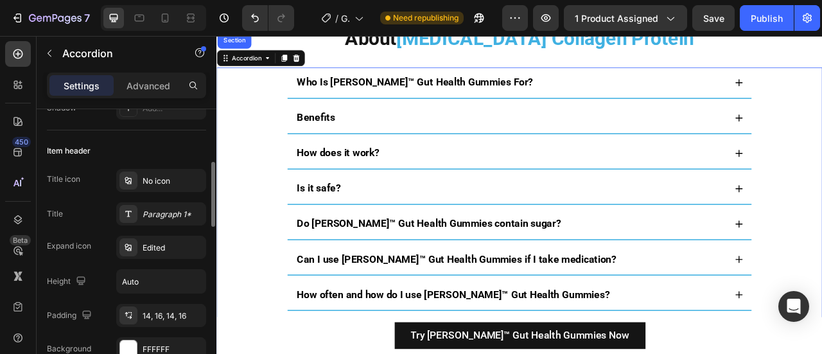
scroll to position [223, 0]
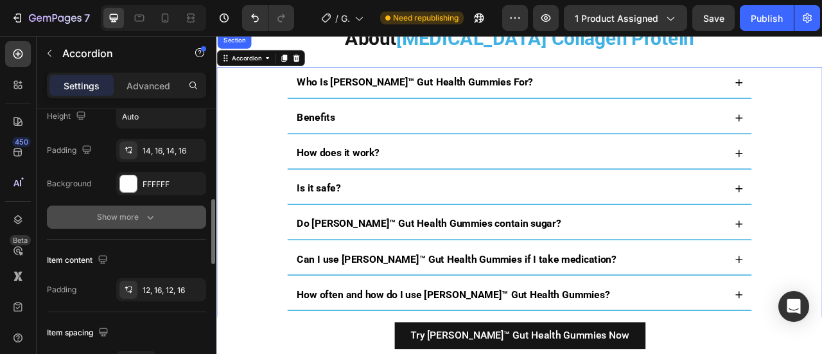
click at [93, 224] on button "Show more" at bounding box center [126, 216] width 159 height 23
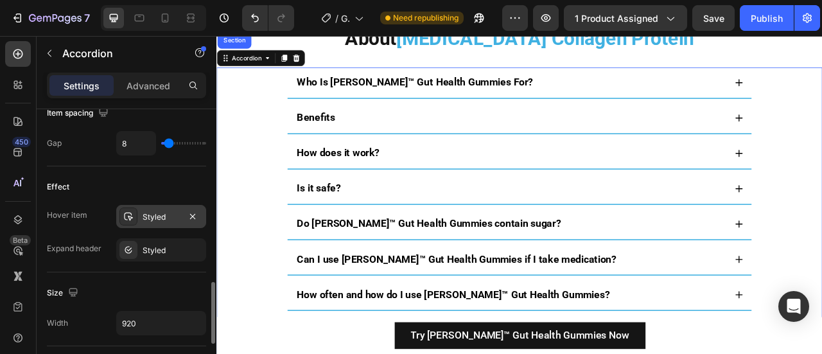
scroll to position [706, 0]
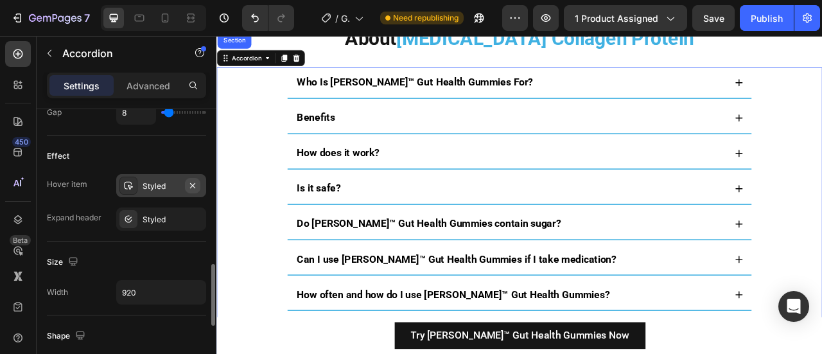
click at [194, 183] on icon "button" at bounding box center [192, 185] width 10 height 10
click at [370, 150] on div "Benefits" at bounding box center [590, 140] width 548 height 21
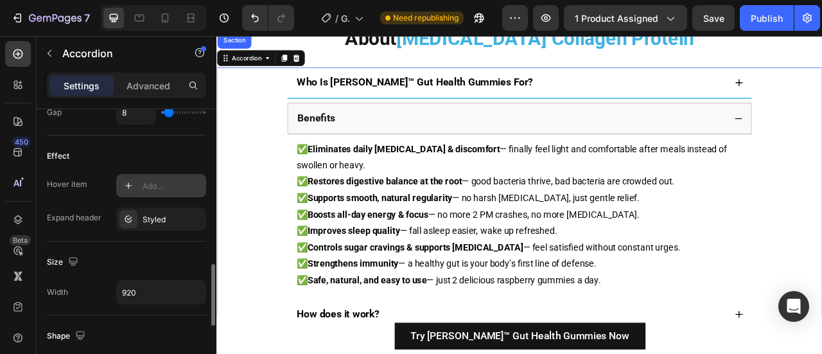
click at [370, 151] on div "Benefits" at bounding box center [590, 140] width 547 height 21
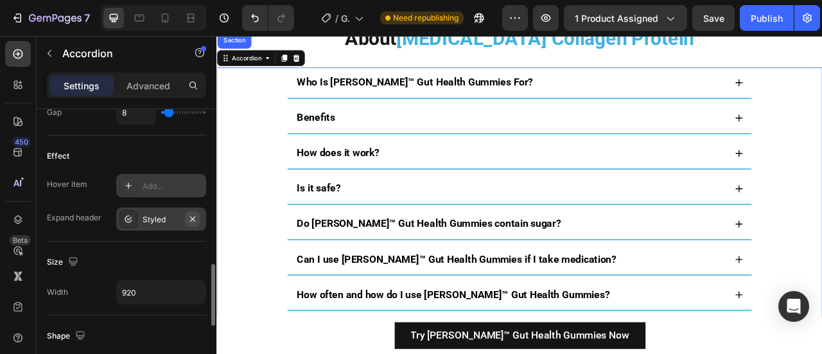
click at [194, 217] on icon "button" at bounding box center [192, 218] width 5 height 5
click at [386, 192] on strong "How does it work?" at bounding box center [370, 184] width 105 height 15
click at [437, 195] on div "How does it work?" at bounding box center [590, 185] width 548 height 21
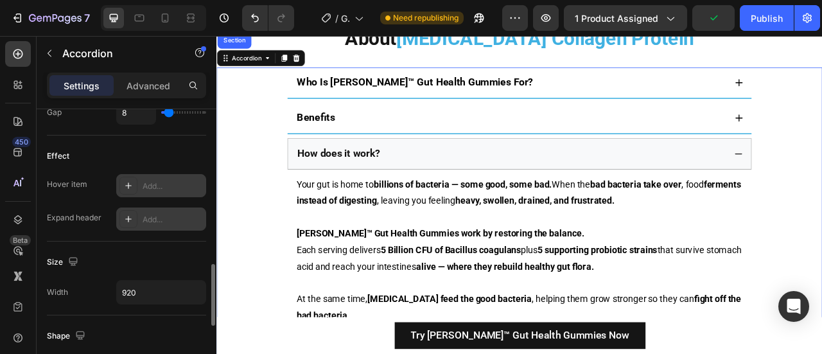
click at [454, 196] on div "How does it work?" at bounding box center [590, 185] width 547 height 21
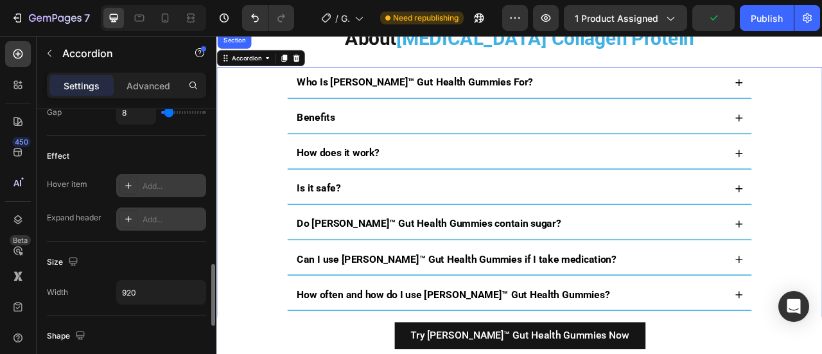
click at [454, 195] on div "How does it work?" at bounding box center [590, 185] width 548 height 21
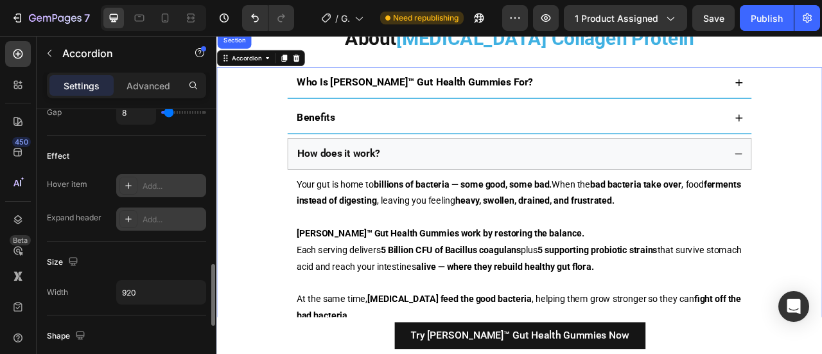
click at [110, 238] on div "Effect Hover item Add... Expand header Add..." at bounding box center [126, 188] width 159 height 106
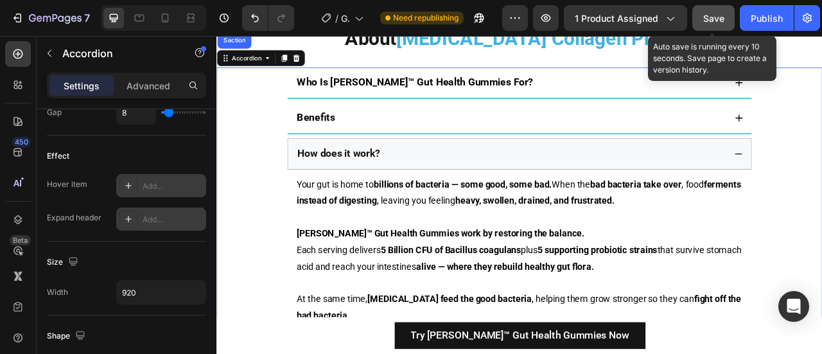
click at [720, 22] on span "Save" at bounding box center [713, 18] width 21 height 11
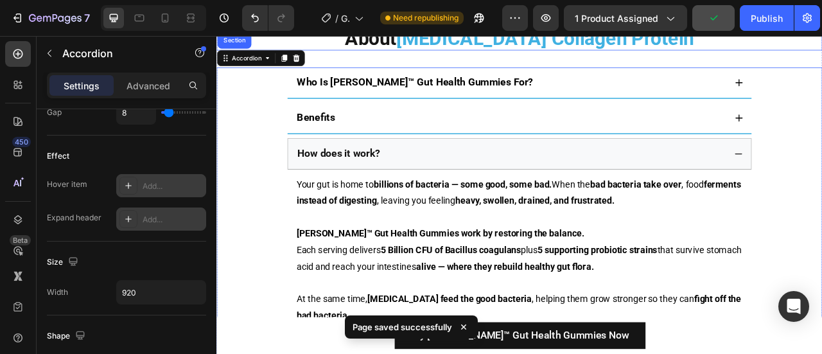
click at [655, 149] on div "What’s Inside [MEDICAL_DATA] Collagen Protein? Heading Nothing But Natural, Sci…" at bounding box center [601, 223] width 770 height 1515
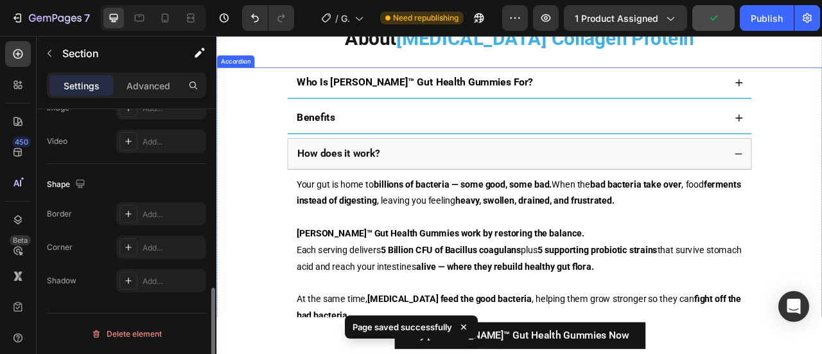
scroll to position [0, 0]
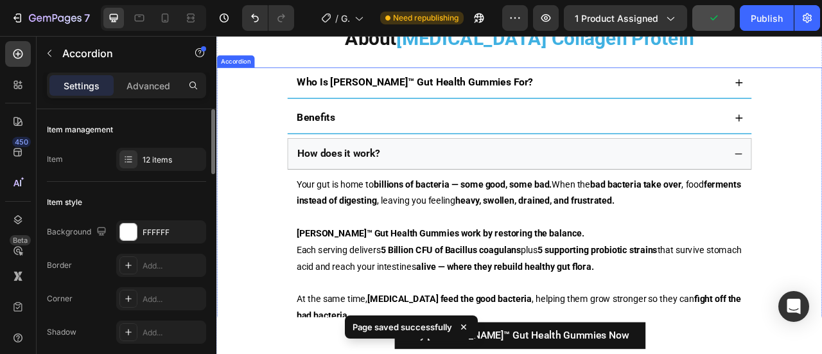
click at [652, 105] on div "Who Is [PERSON_NAME]™ Gut Health Gummies For?" at bounding box center [590, 95] width 548 height 21
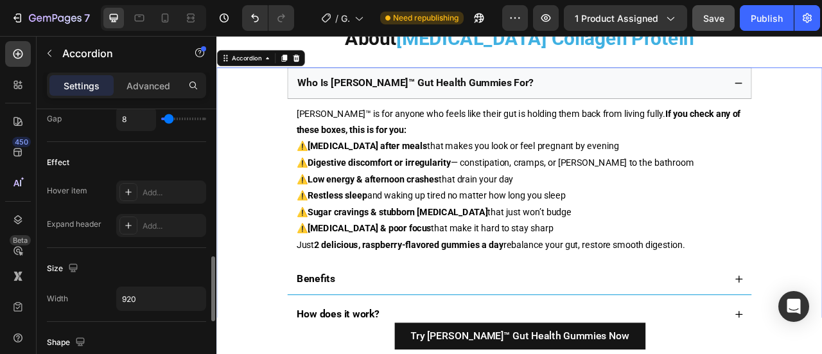
scroll to position [634, 0]
click at [113, 257] on div "Size" at bounding box center [126, 267] width 159 height 21
click at [436, 116] on div "Who Is [PERSON_NAME]™ Gut Health Gummies For?" at bounding box center [601, 96] width 591 height 40
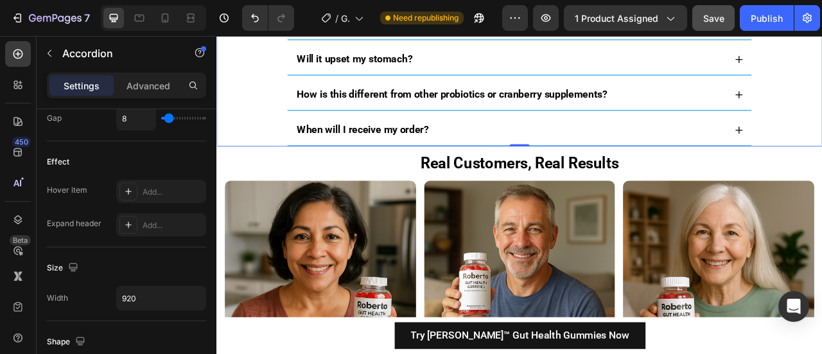
scroll to position [10755, 0]
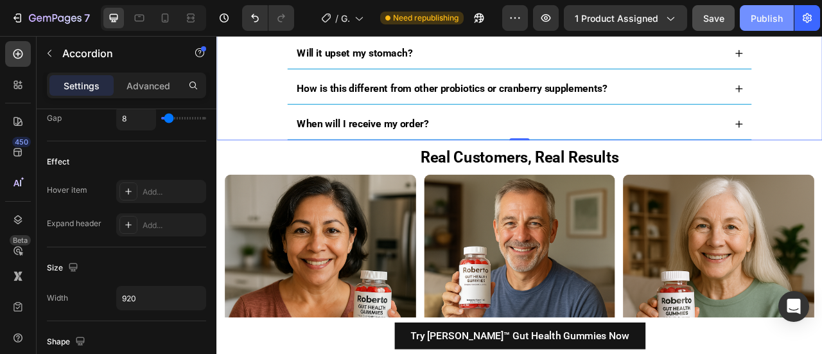
click at [771, 20] on div "Publish" at bounding box center [766, 18] width 32 height 13
